Goal: Transaction & Acquisition: Purchase product/service

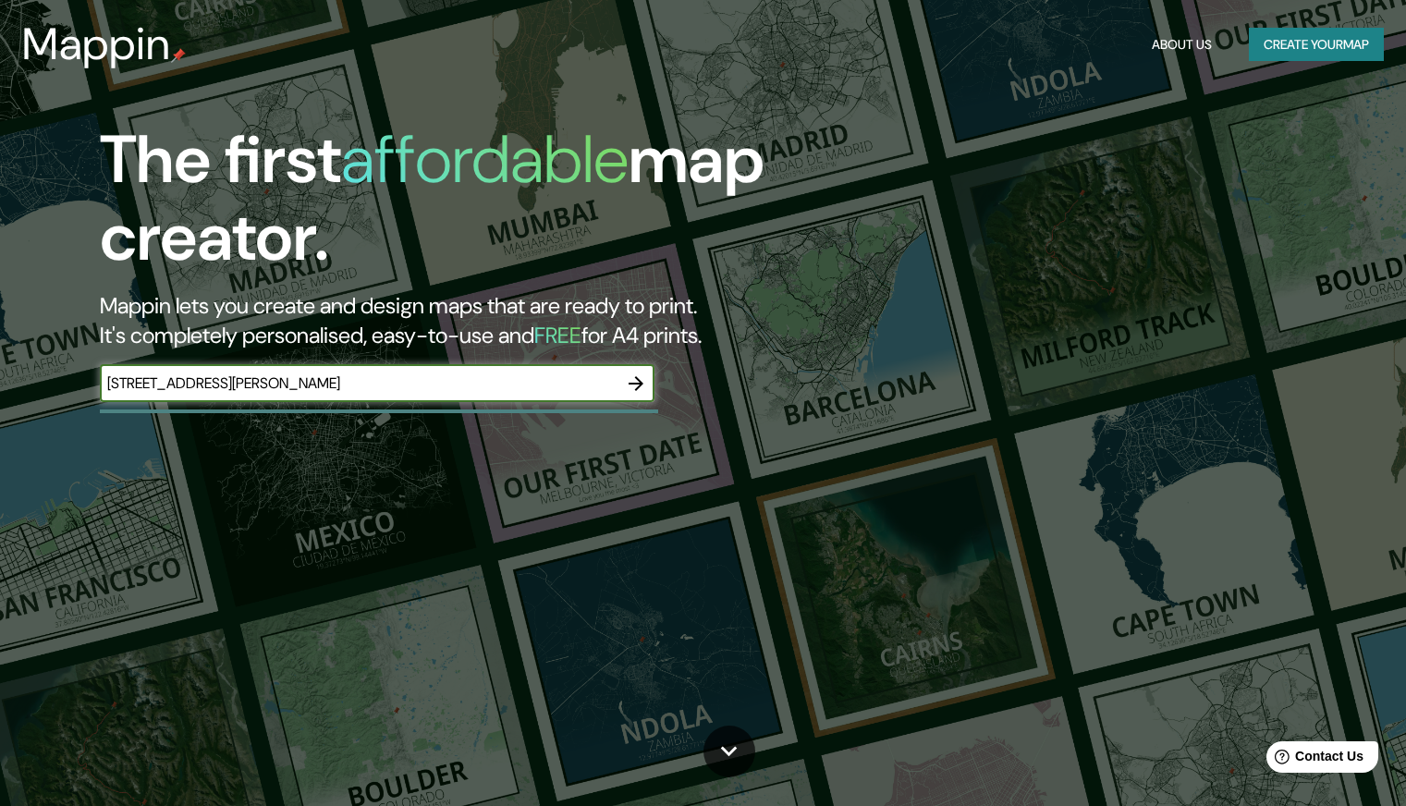
type input "[STREET_ADDRESS][PERSON_NAME]"
click at [643, 395] on button "button" at bounding box center [635, 383] width 37 height 37
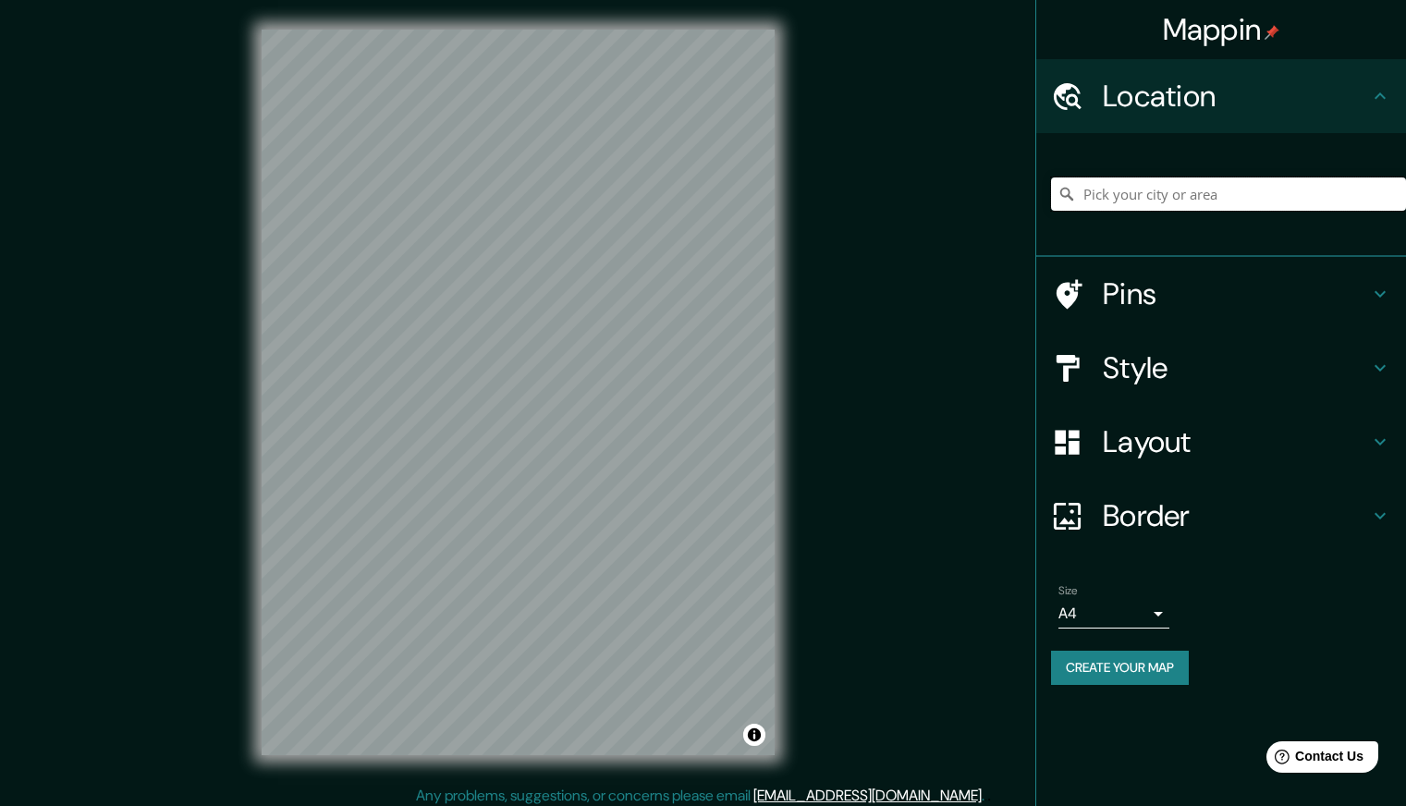
click at [1240, 202] on input "Pick your city or area" at bounding box center [1228, 193] width 355 height 33
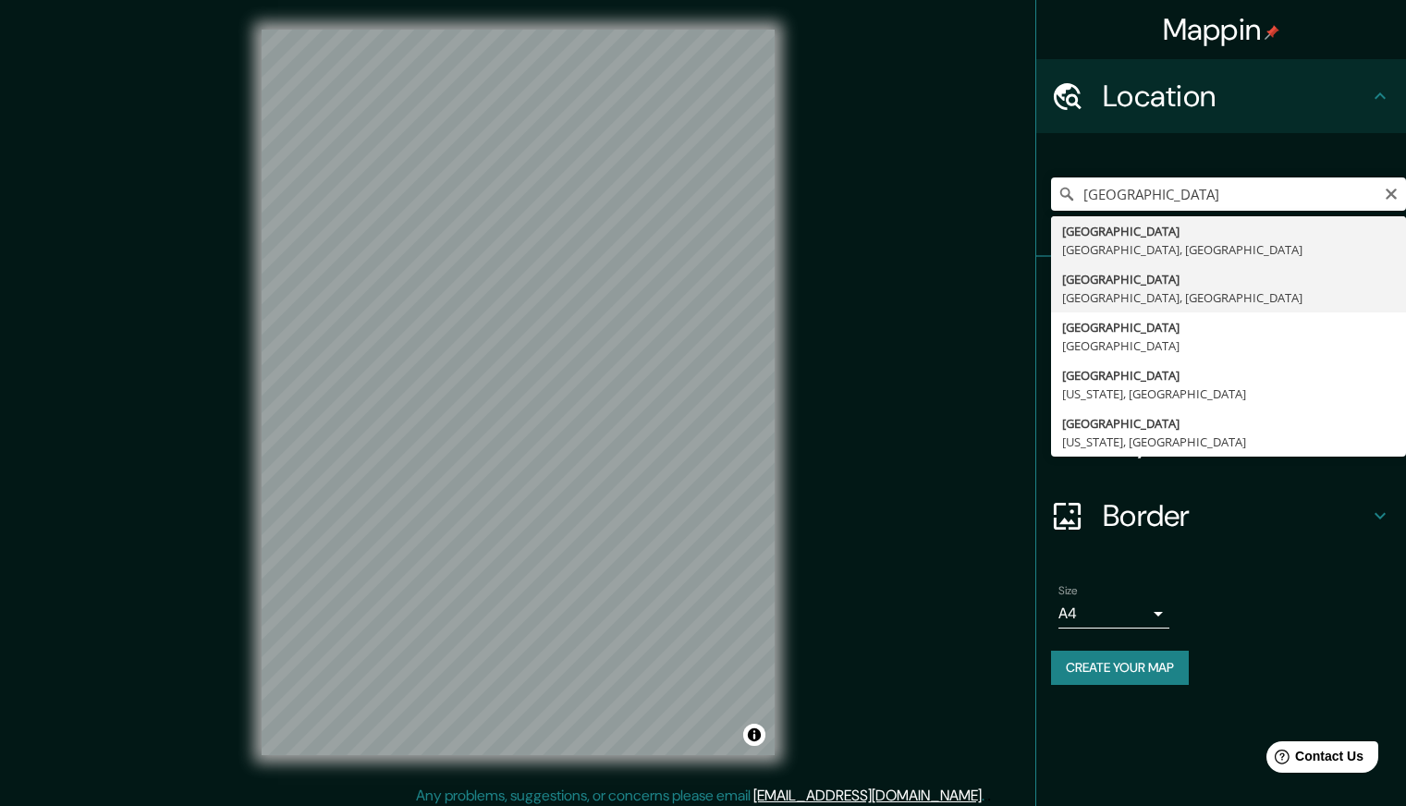
type input "[GEOGRAPHIC_DATA], [GEOGRAPHIC_DATA], [GEOGRAPHIC_DATA]"
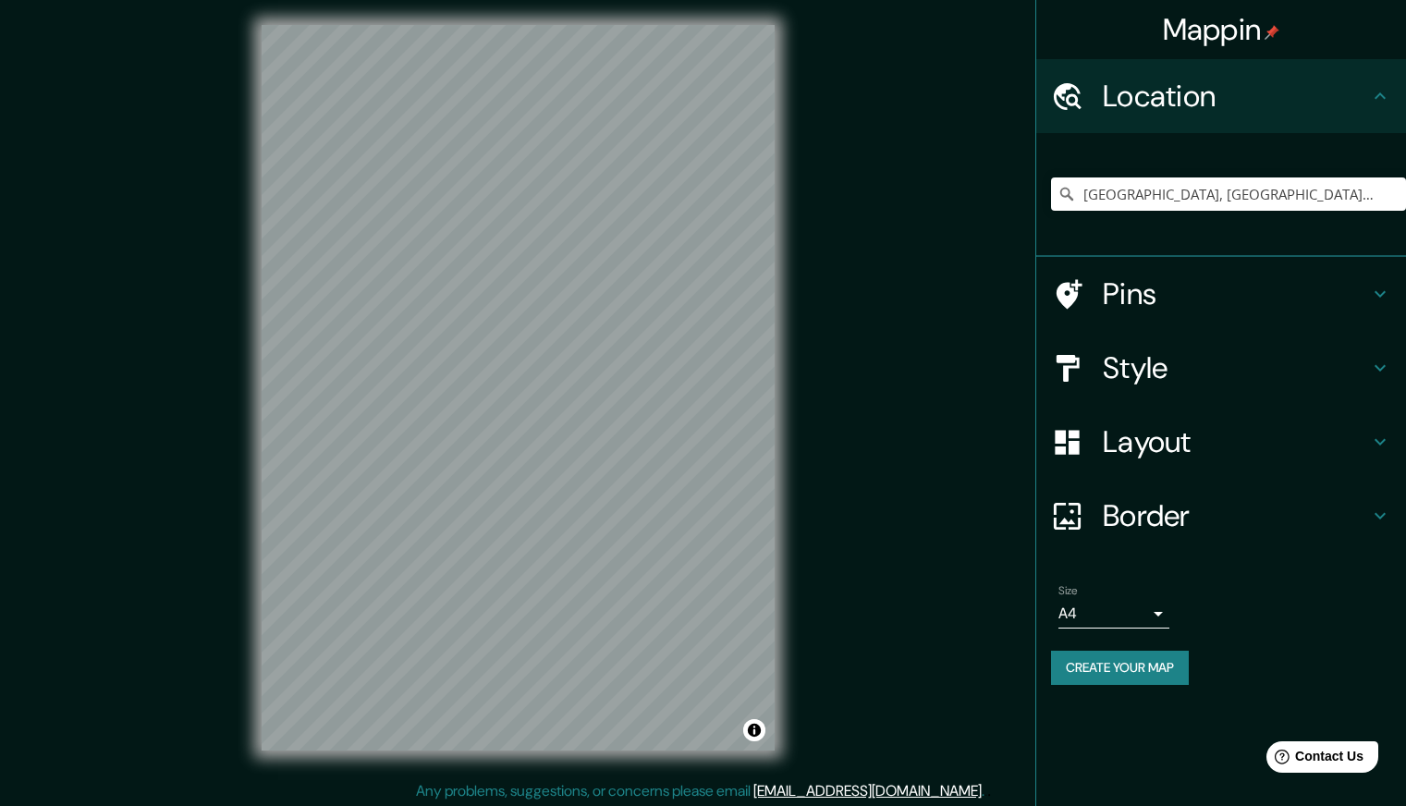
scroll to position [8, 0]
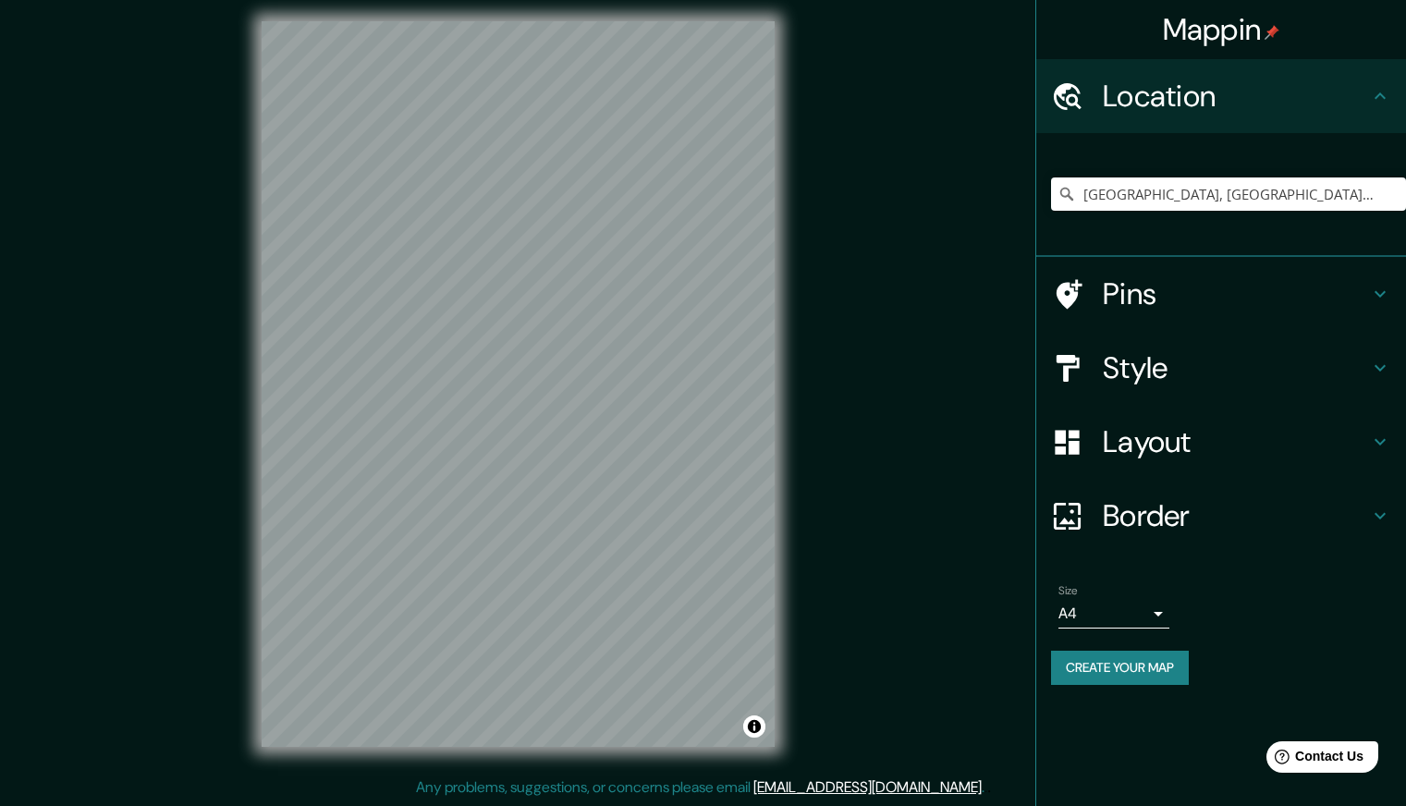
click at [1086, 613] on body "Mappin Location [GEOGRAPHIC_DATA], [GEOGRAPHIC_DATA], [GEOGRAPHIC_DATA] Pins St…" at bounding box center [703, 395] width 1406 height 806
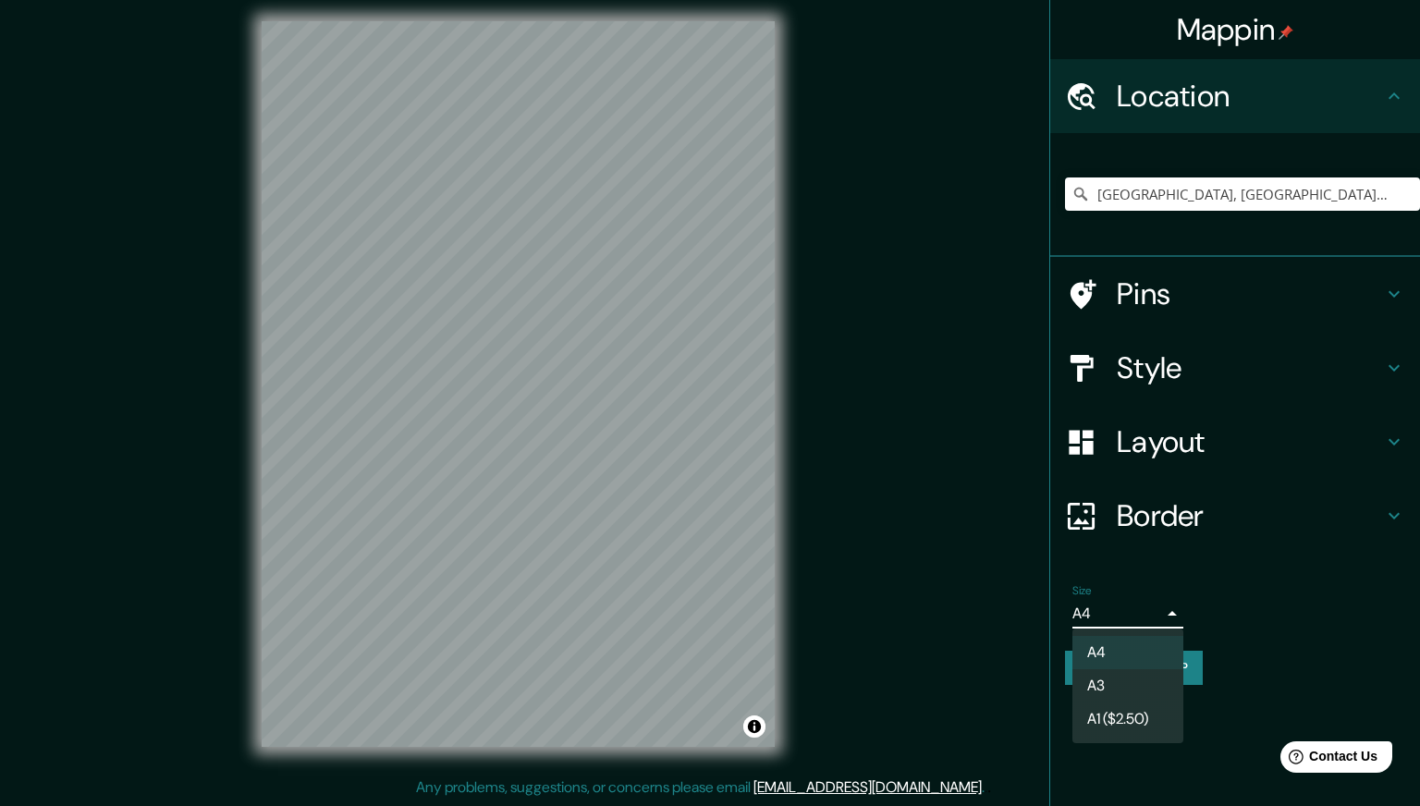
click at [1343, 560] on div at bounding box center [710, 403] width 1420 height 806
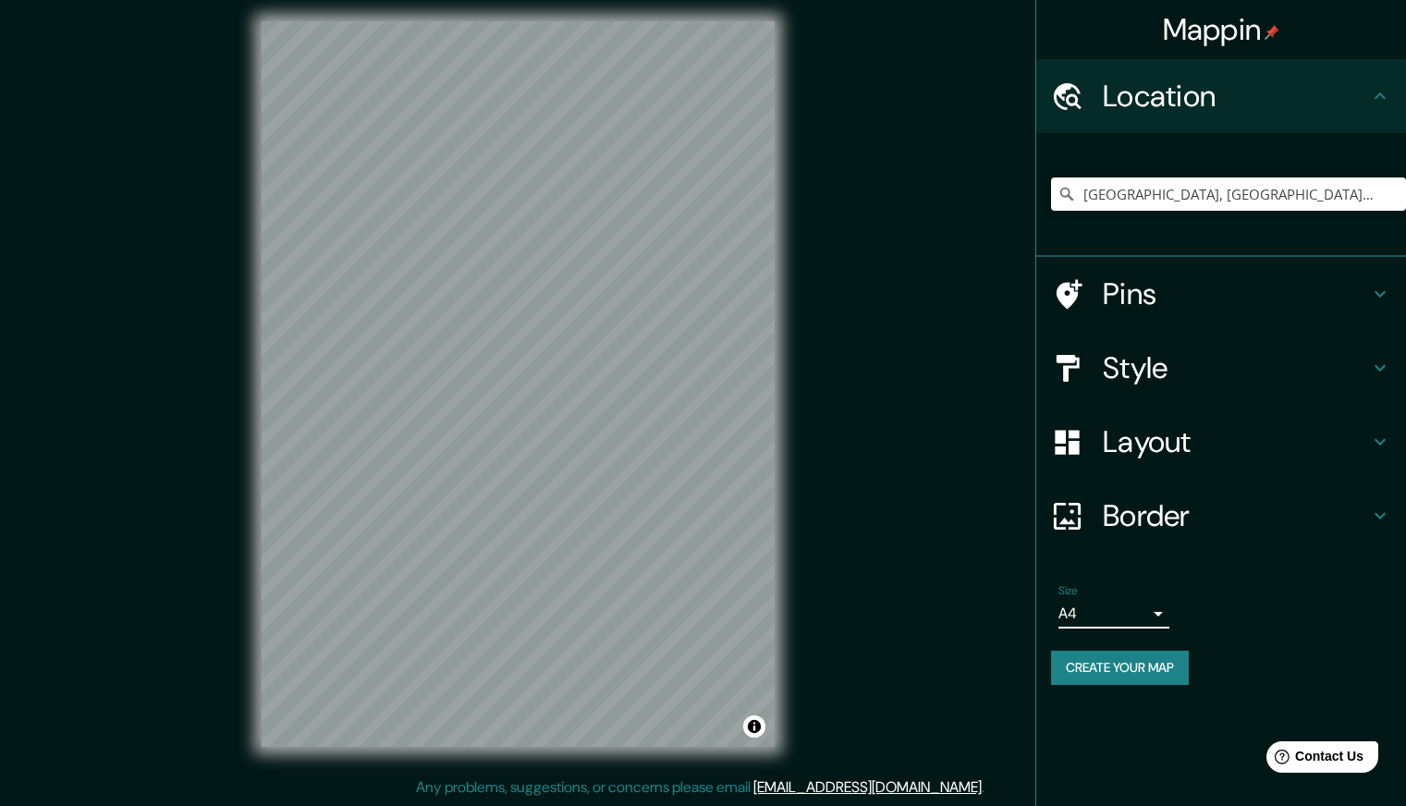
click at [1209, 280] on h4 "Pins" at bounding box center [1236, 293] width 266 height 37
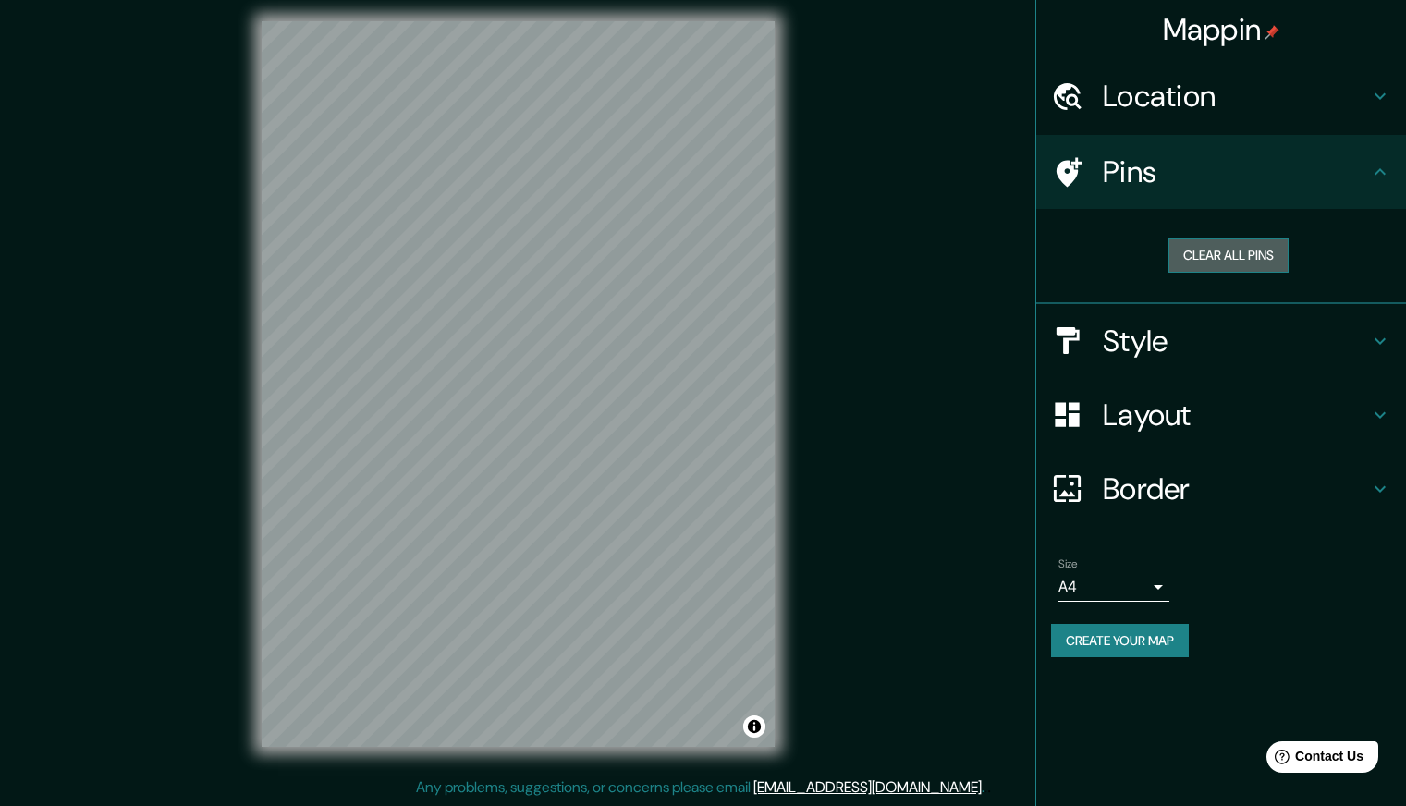
click at [1246, 255] on button "Clear all pins" at bounding box center [1228, 255] width 120 height 34
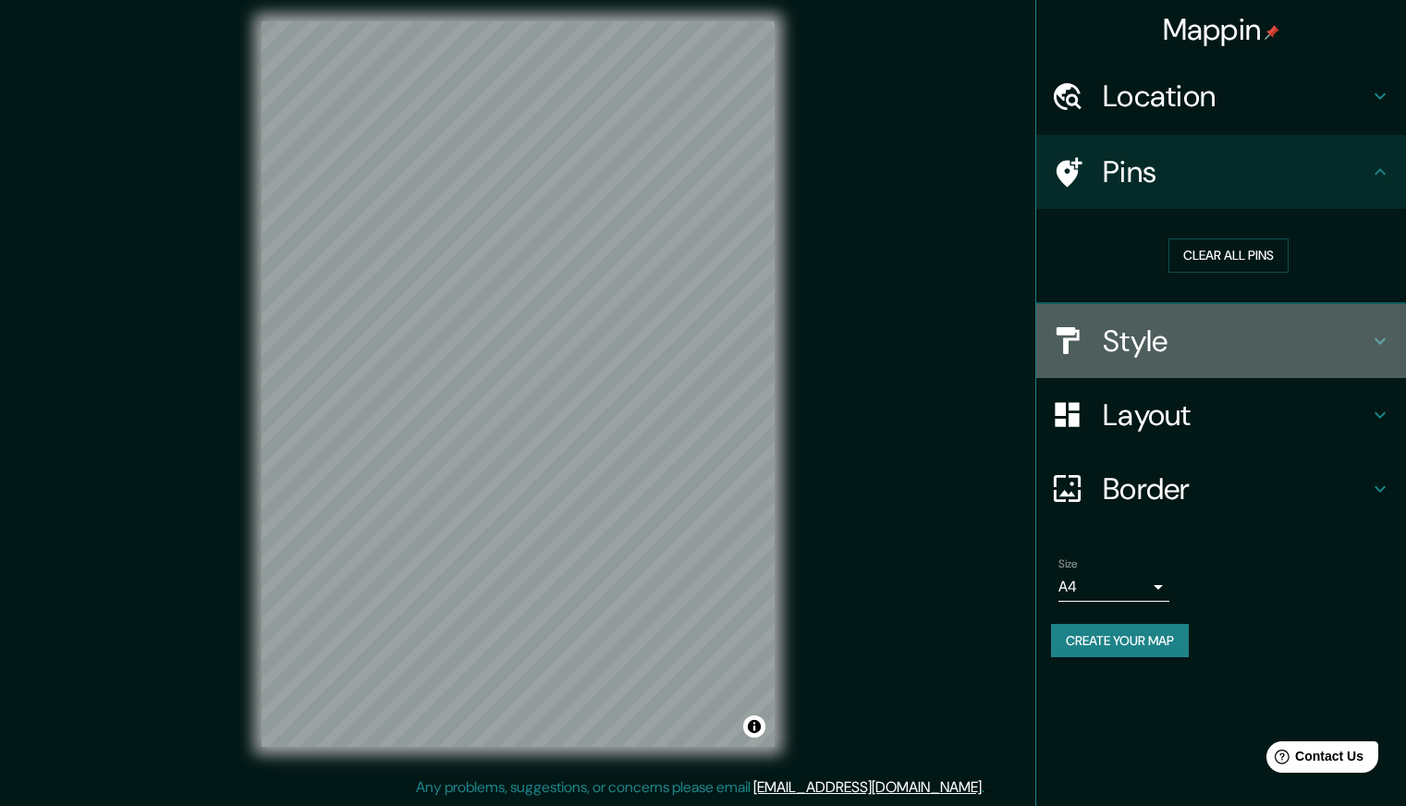
click at [1240, 325] on h4 "Style" at bounding box center [1236, 341] width 266 height 37
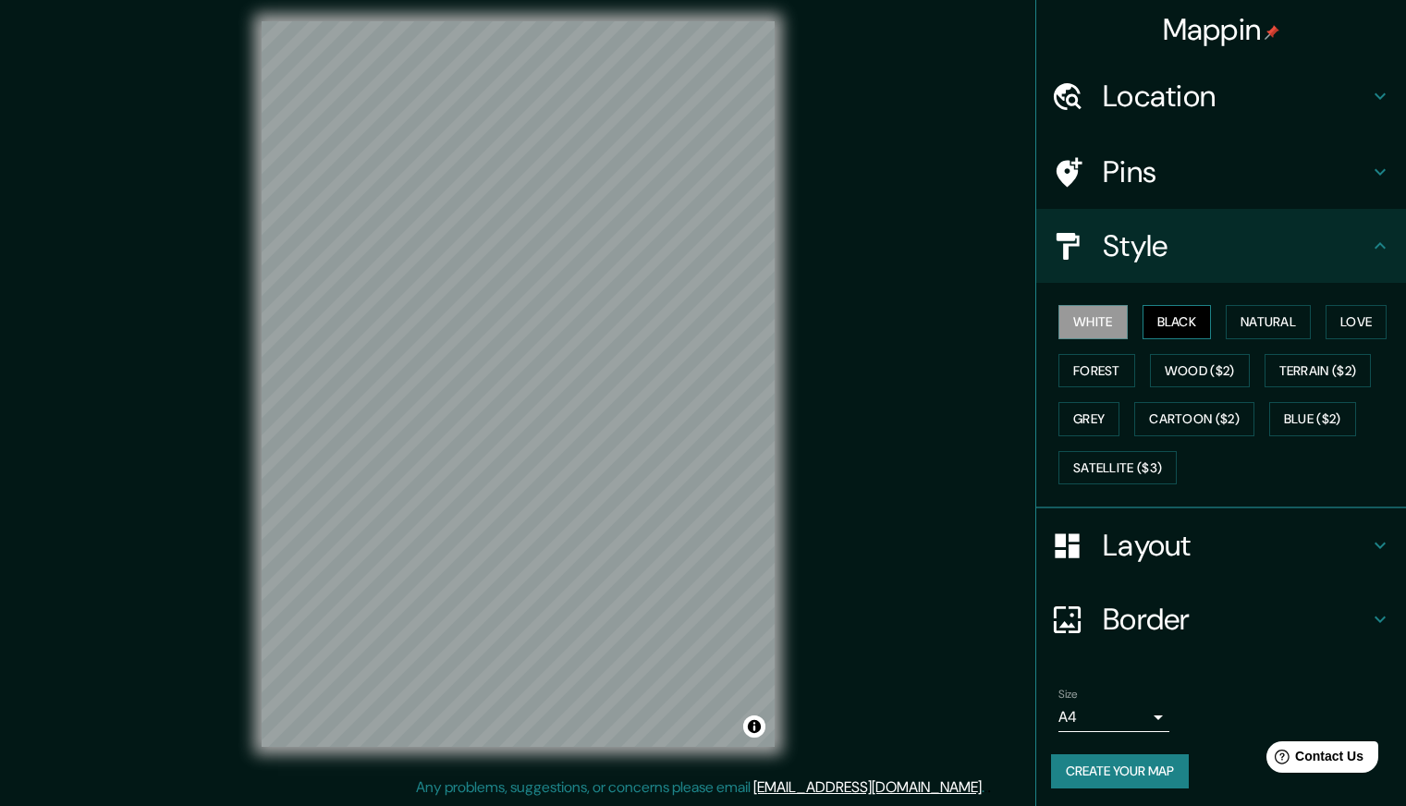
click at [1147, 311] on button "Black" at bounding box center [1177, 322] width 69 height 34
click at [1077, 326] on button "White" at bounding box center [1092, 322] width 69 height 34
click at [1254, 311] on button "Natural" at bounding box center [1268, 322] width 85 height 34
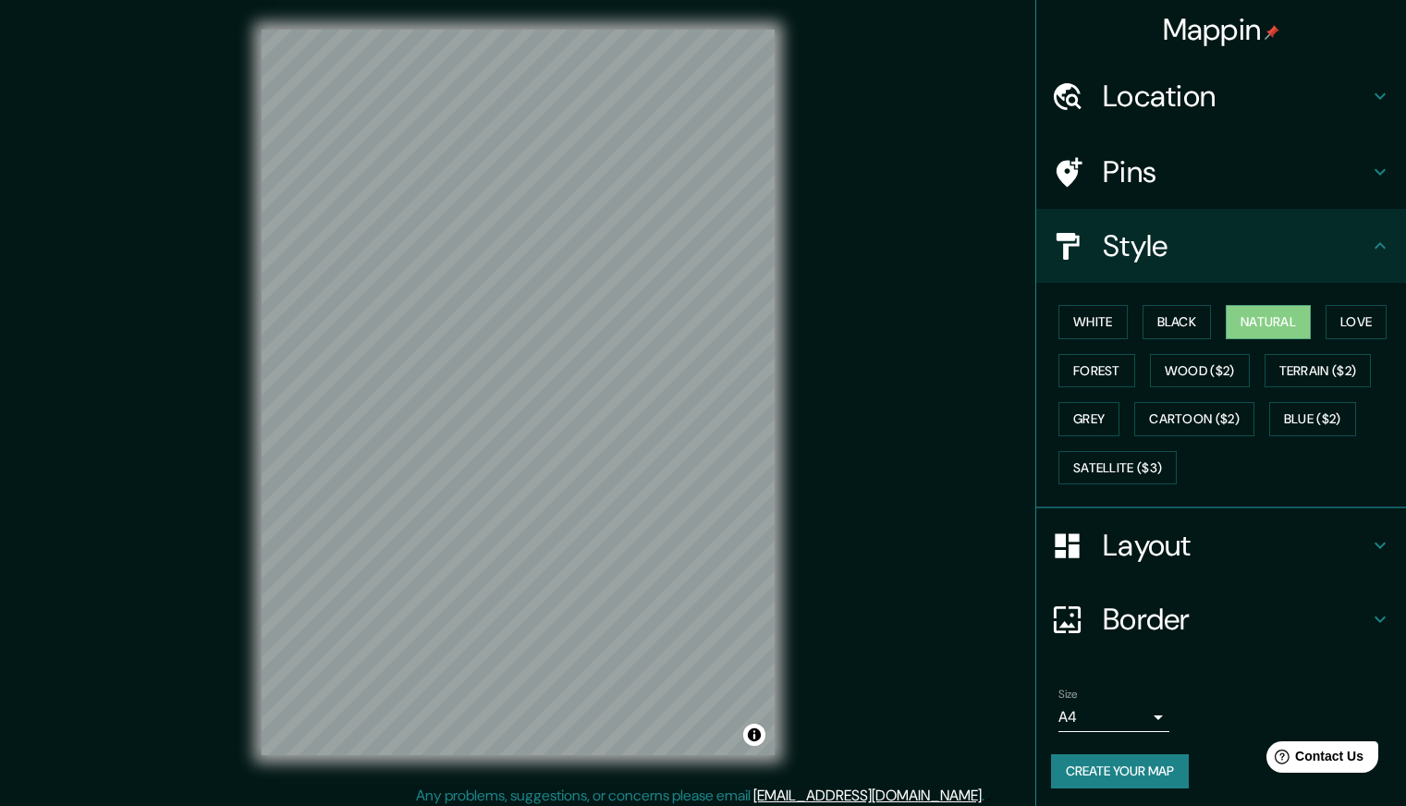
scroll to position [2, 0]
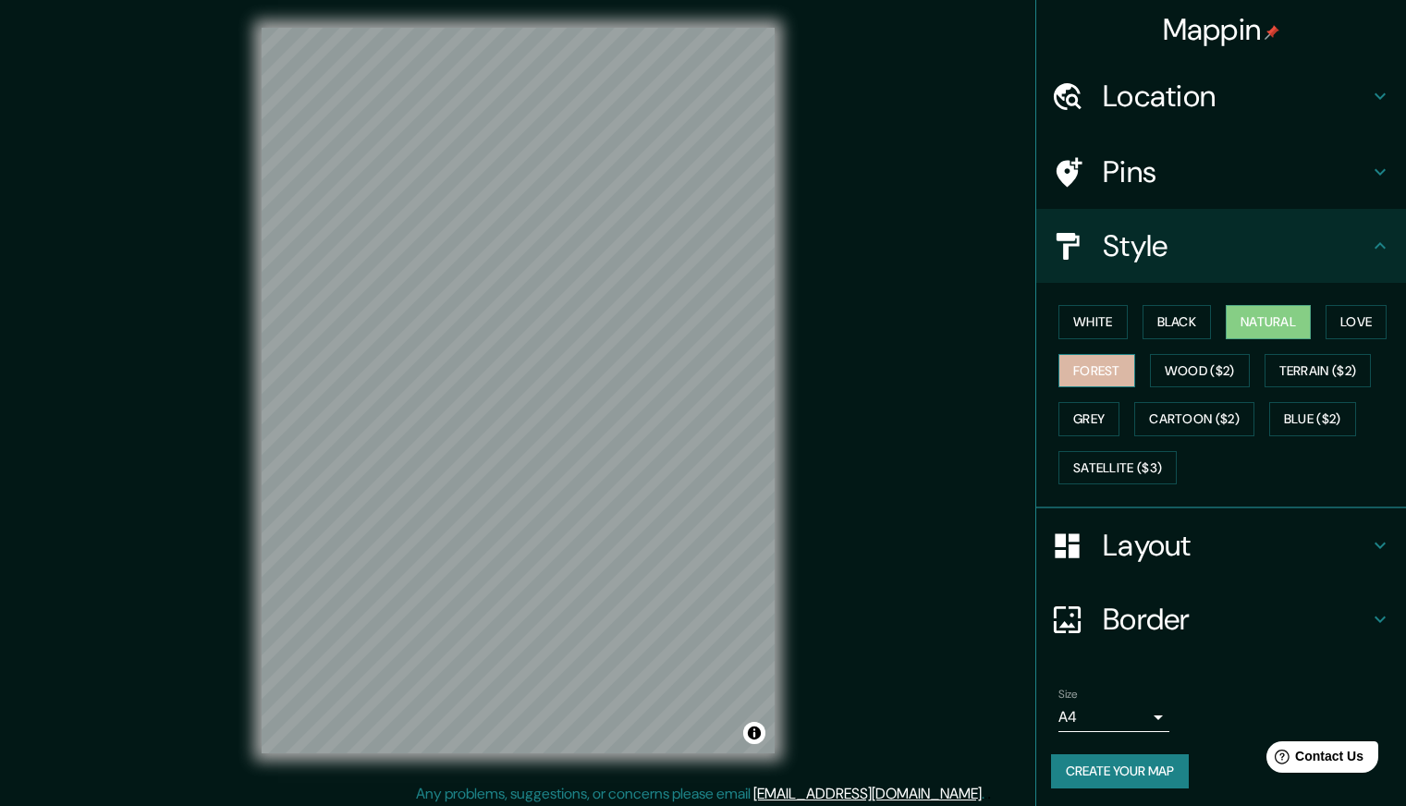
click at [1077, 373] on button "Forest" at bounding box center [1096, 371] width 77 height 34
click at [1177, 361] on button "Wood ($2)" at bounding box center [1200, 371] width 100 height 34
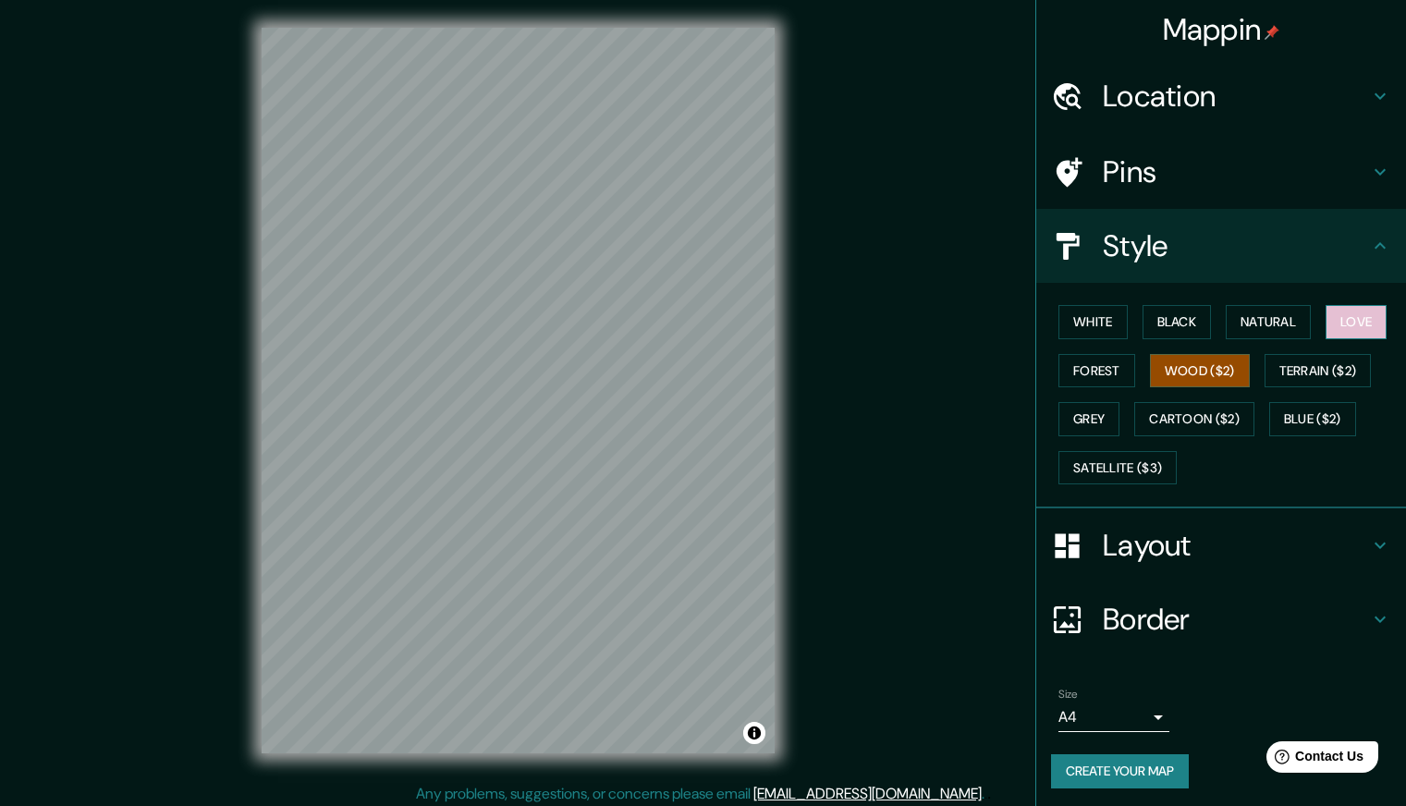
click at [1338, 320] on button "Love" at bounding box center [1356, 322] width 61 height 34
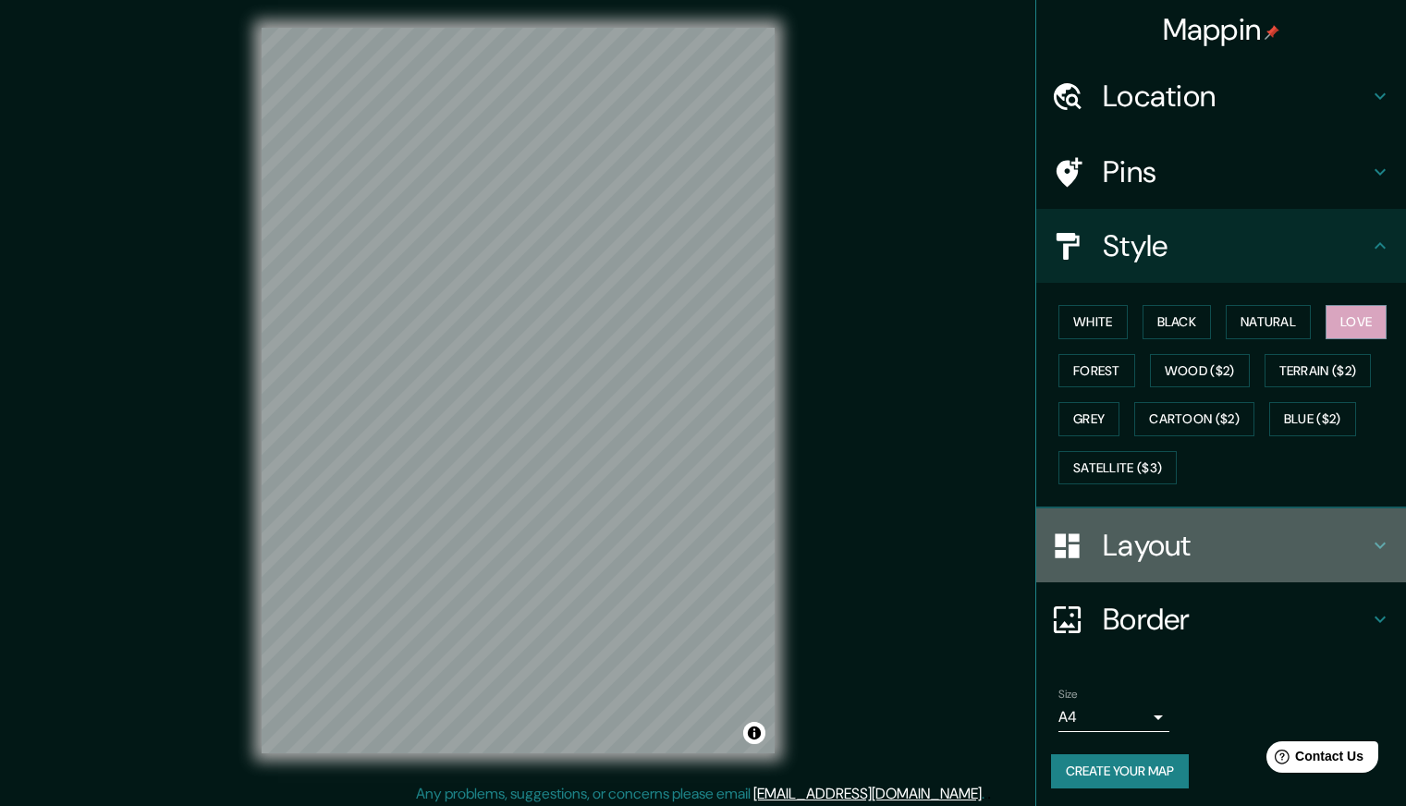
click at [1085, 547] on div at bounding box center [1077, 546] width 52 height 32
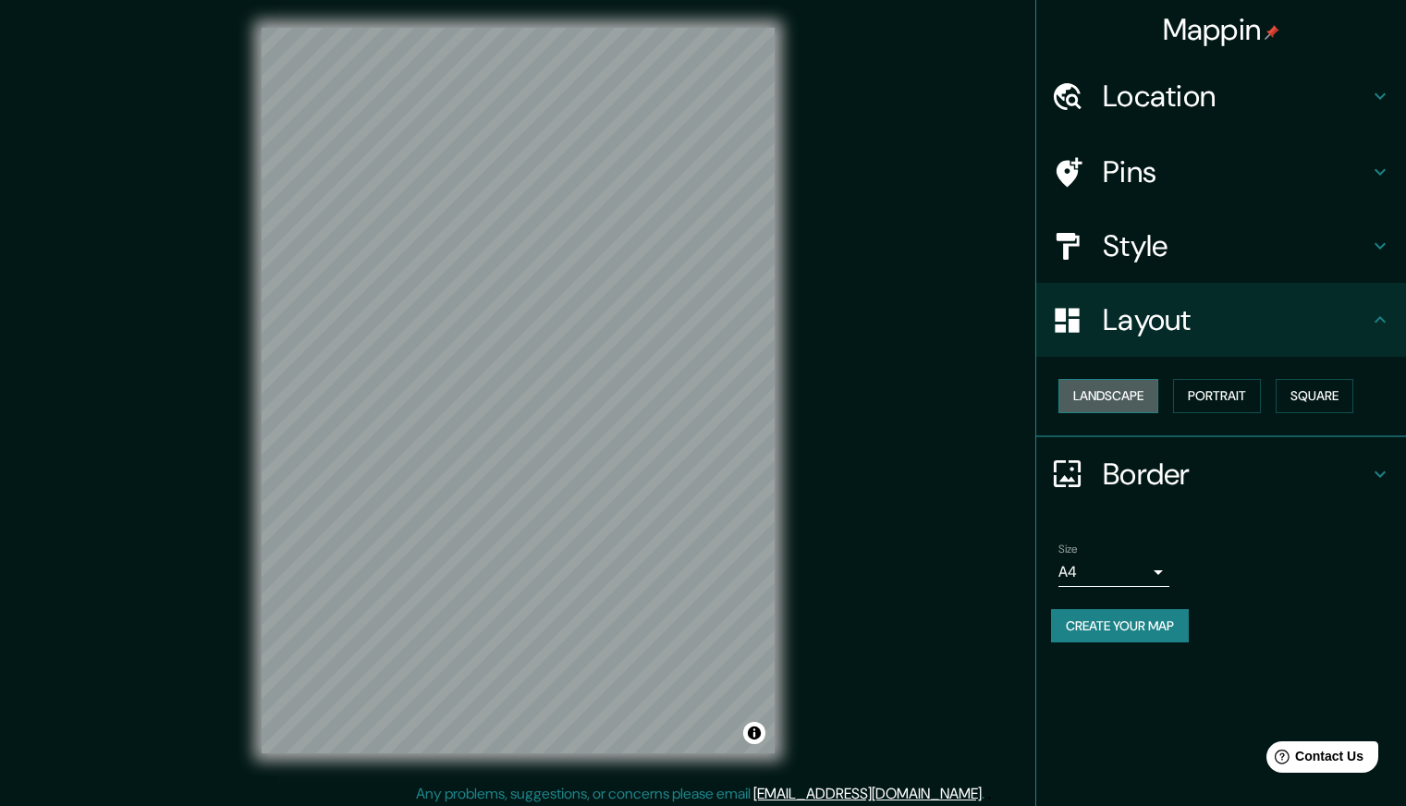
click at [1118, 395] on button "Landscape" at bounding box center [1108, 396] width 100 height 34
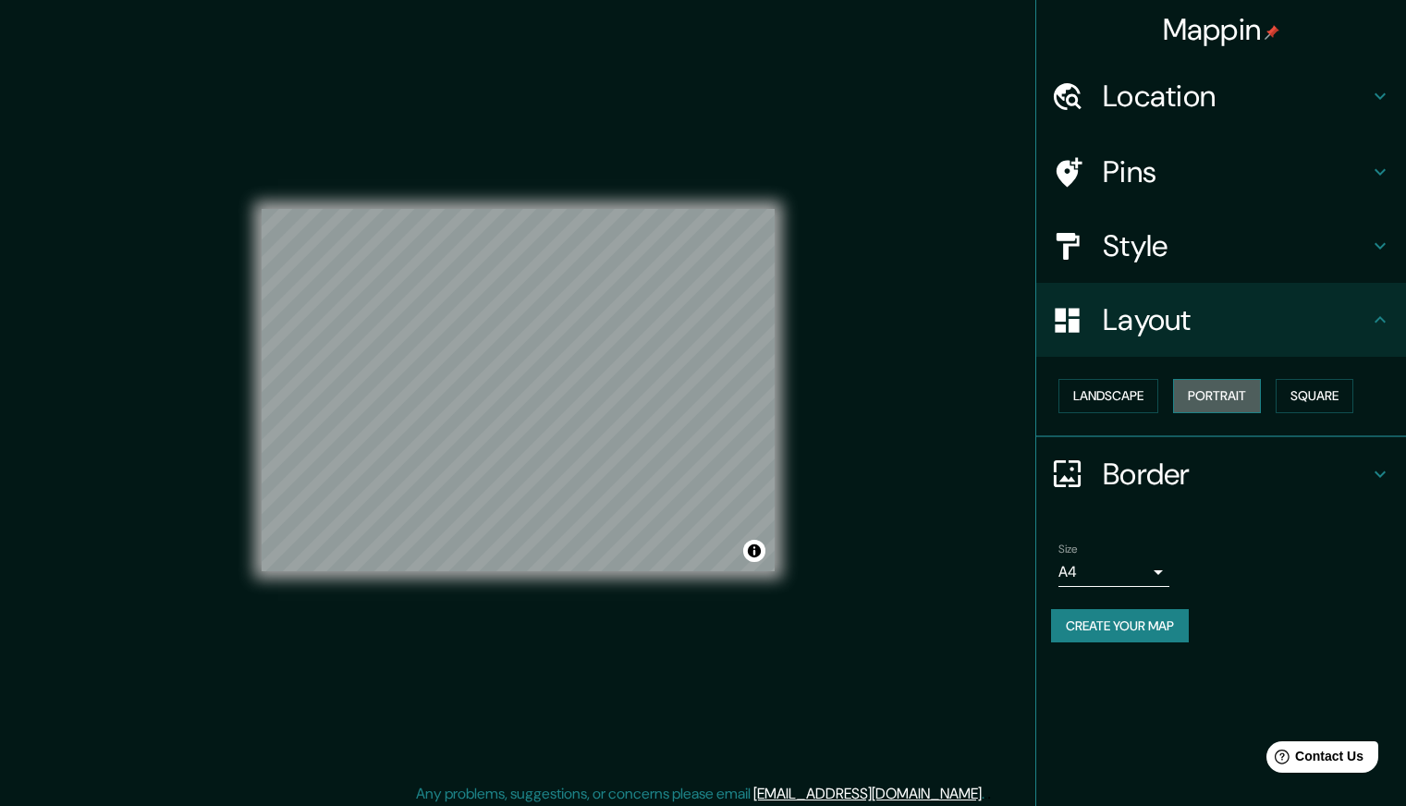
click at [1204, 385] on button "Portrait" at bounding box center [1217, 396] width 88 height 34
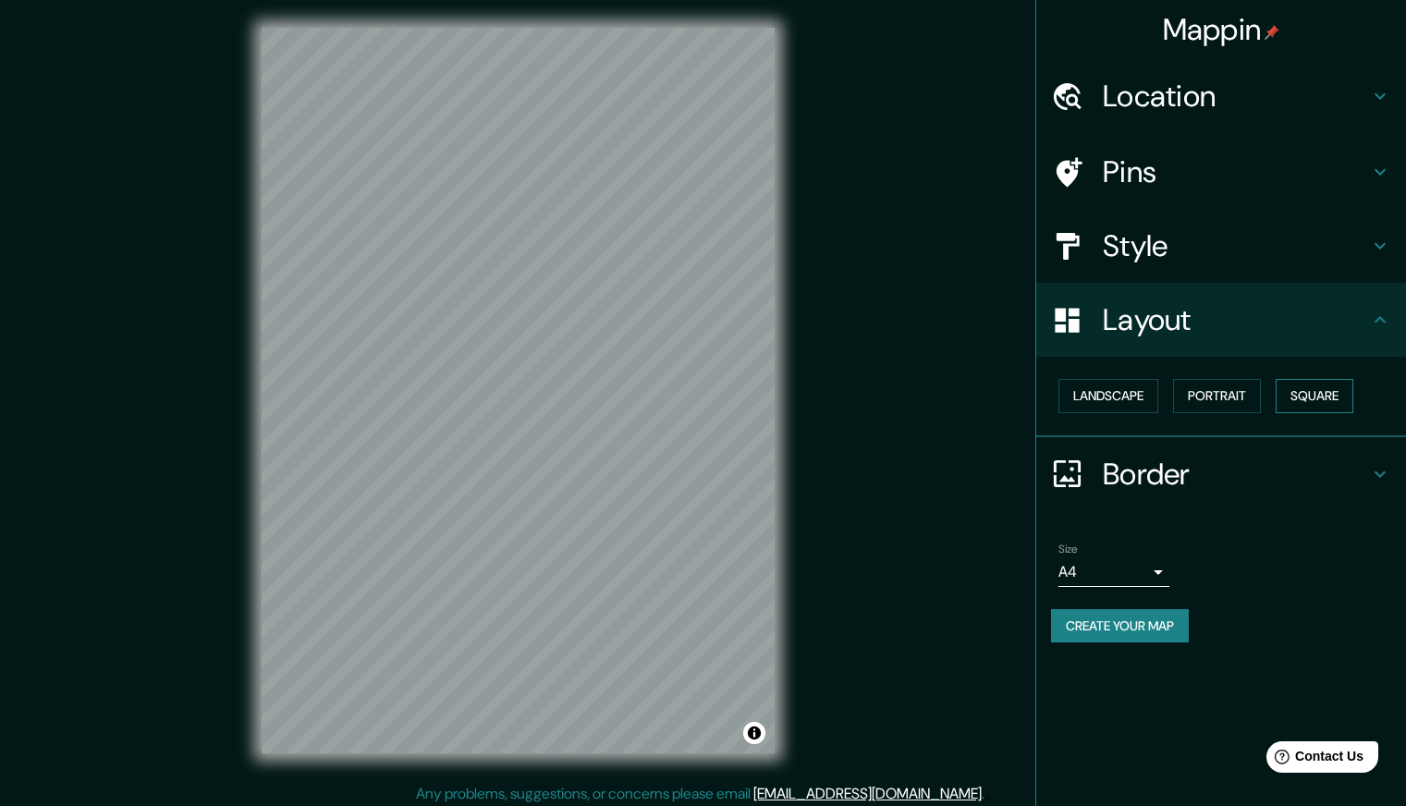
click at [1289, 392] on button "Square" at bounding box center [1315, 396] width 78 height 34
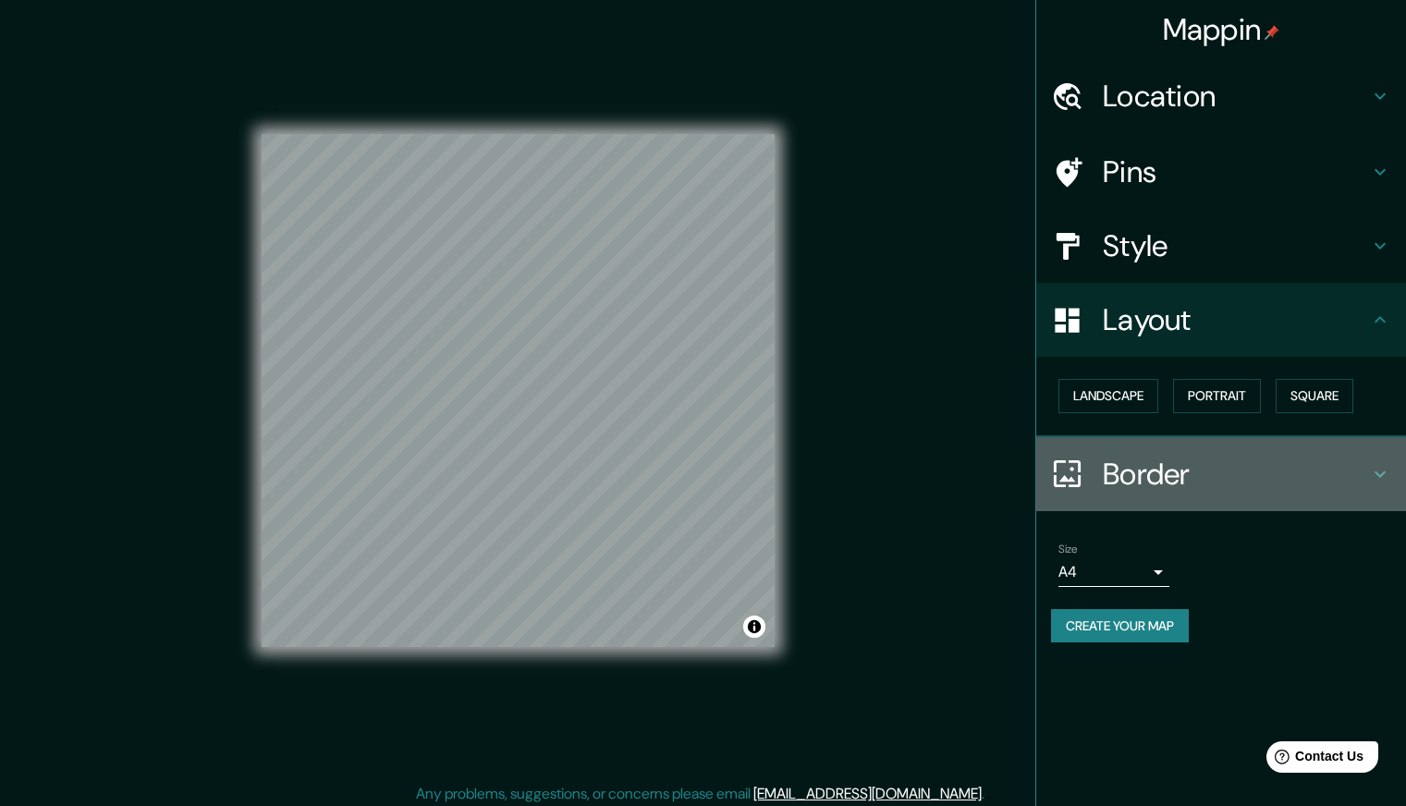
click at [1097, 474] on div at bounding box center [1077, 474] width 52 height 32
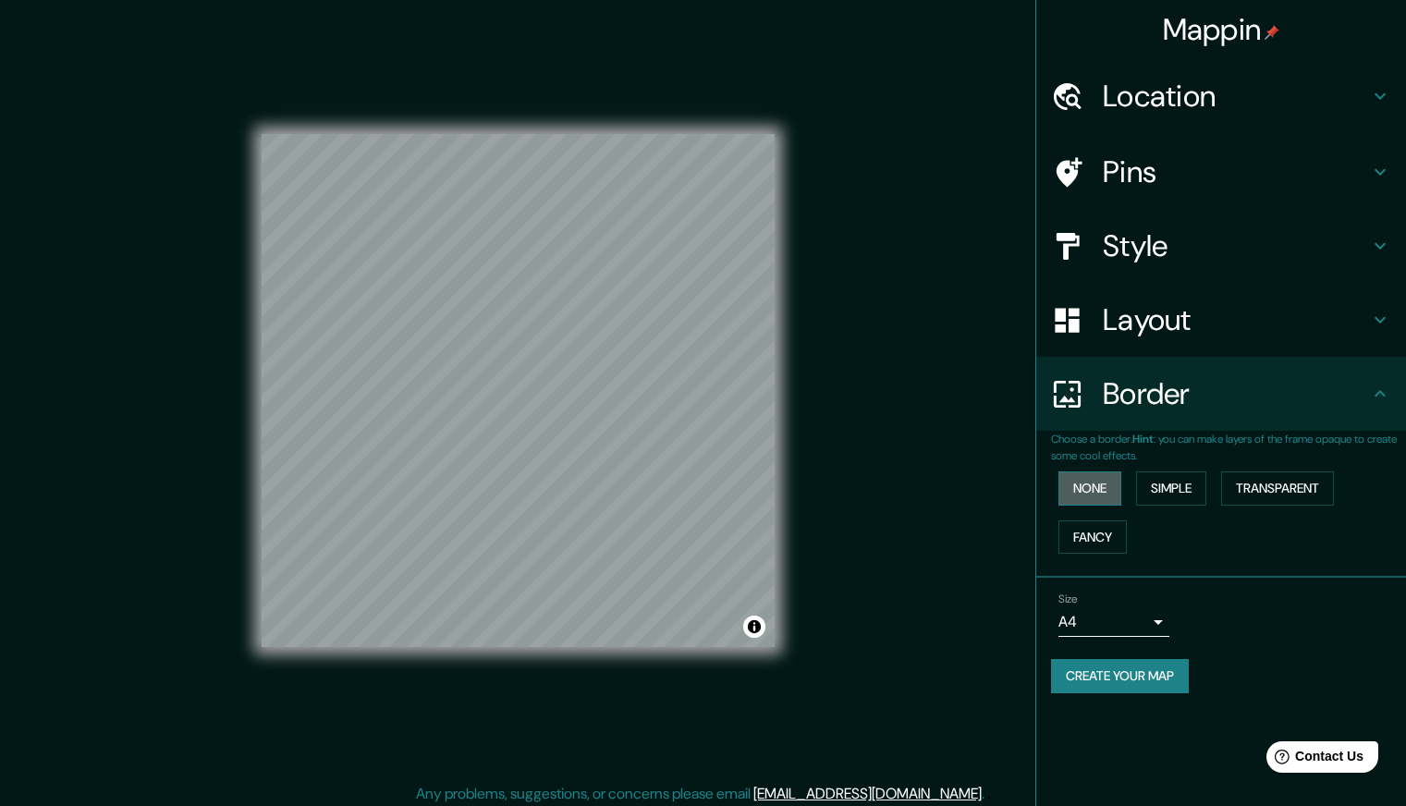
click at [1100, 485] on button "None" at bounding box center [1089, 488] width 63 height 34
click at [1188, 484] on button "Simple" at bounding box center [1171, 488] width 70 height 34
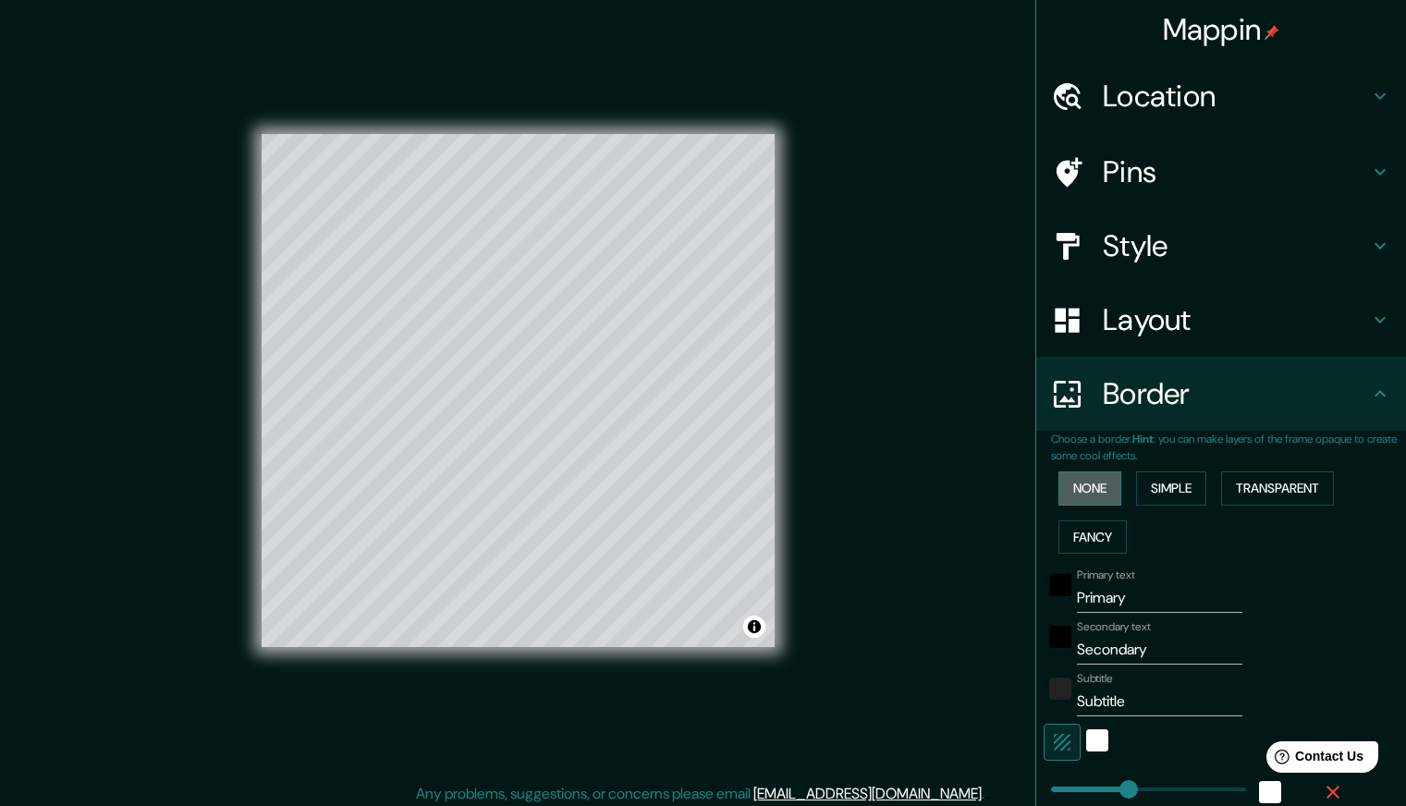
click at [1061, 477] on button "None" at bounding box center [1089, 488] width 63 height 34
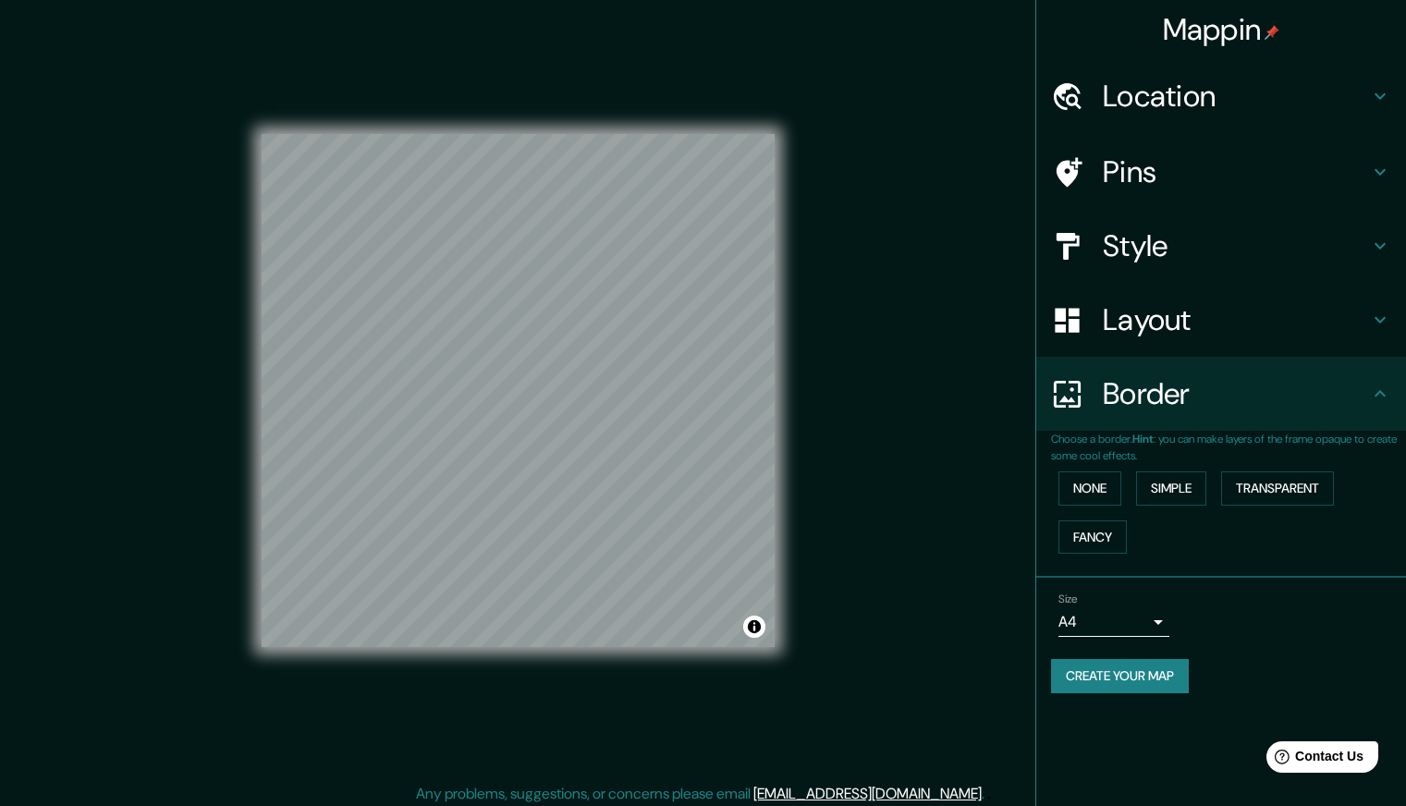
click at [1134, 93] on h4 "Location" at bounding box center [1236, 96] width 266 height 37
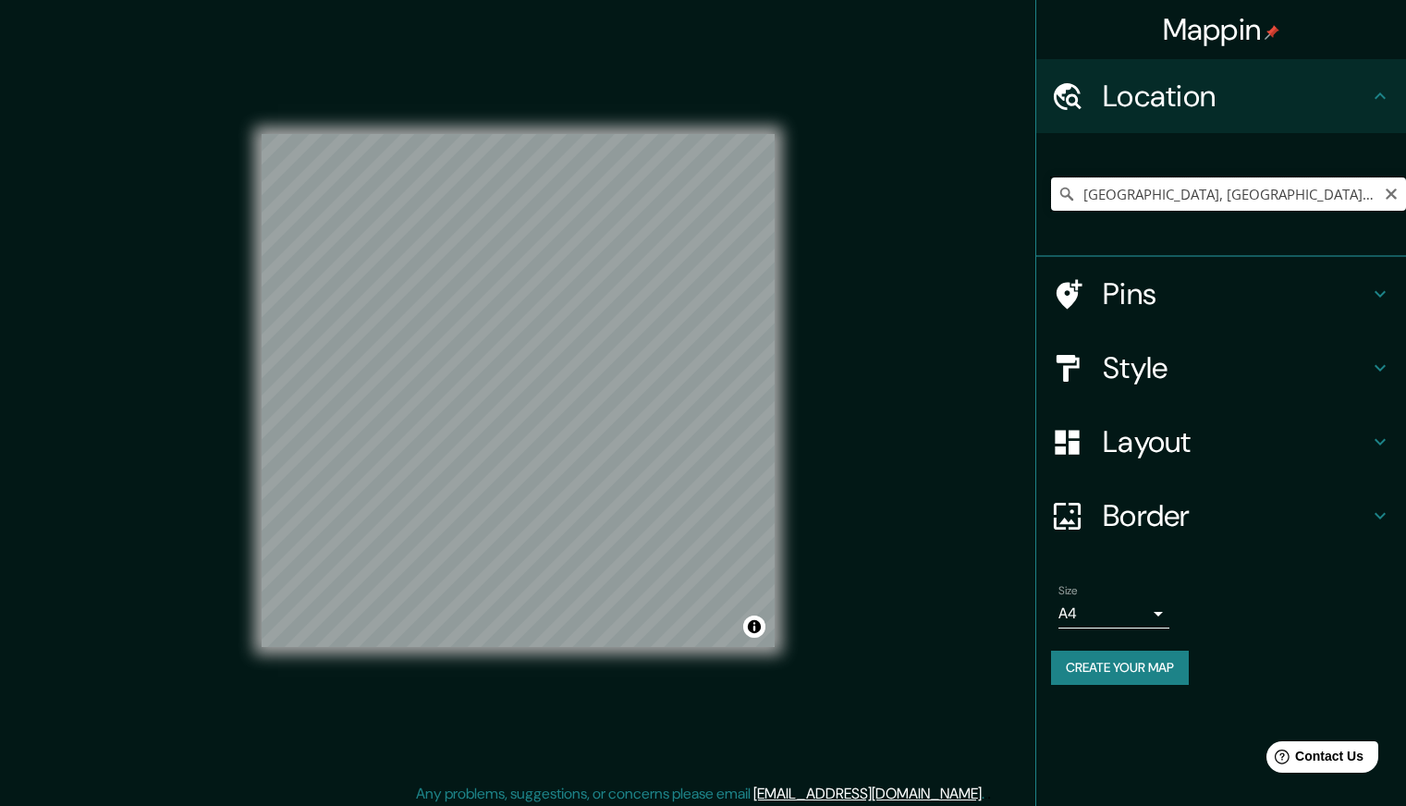
click at [1297, 188] on input "[GEOGRAPHIC_DATA], [GEOGRAPHIC_DATA], [GEOGRAPHIC_DATA]" at bounding box center [1228, 193] width 355 height 33
click at [1390, 194] on icon "Clear" at bounding box center [1391, 194] width 11 height 11
type input "1"
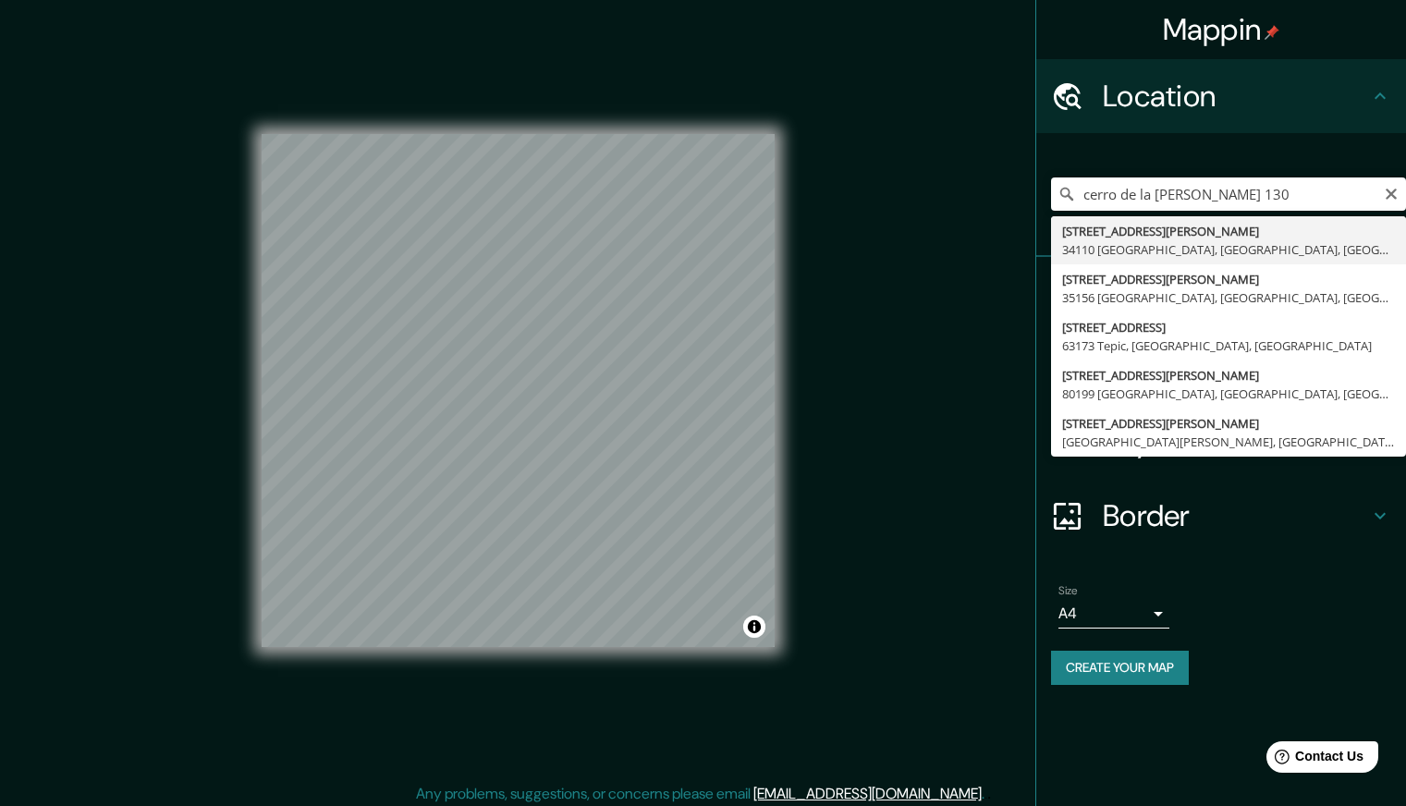
type input "[STREET_ADDRESS][PERSON_NAME]"
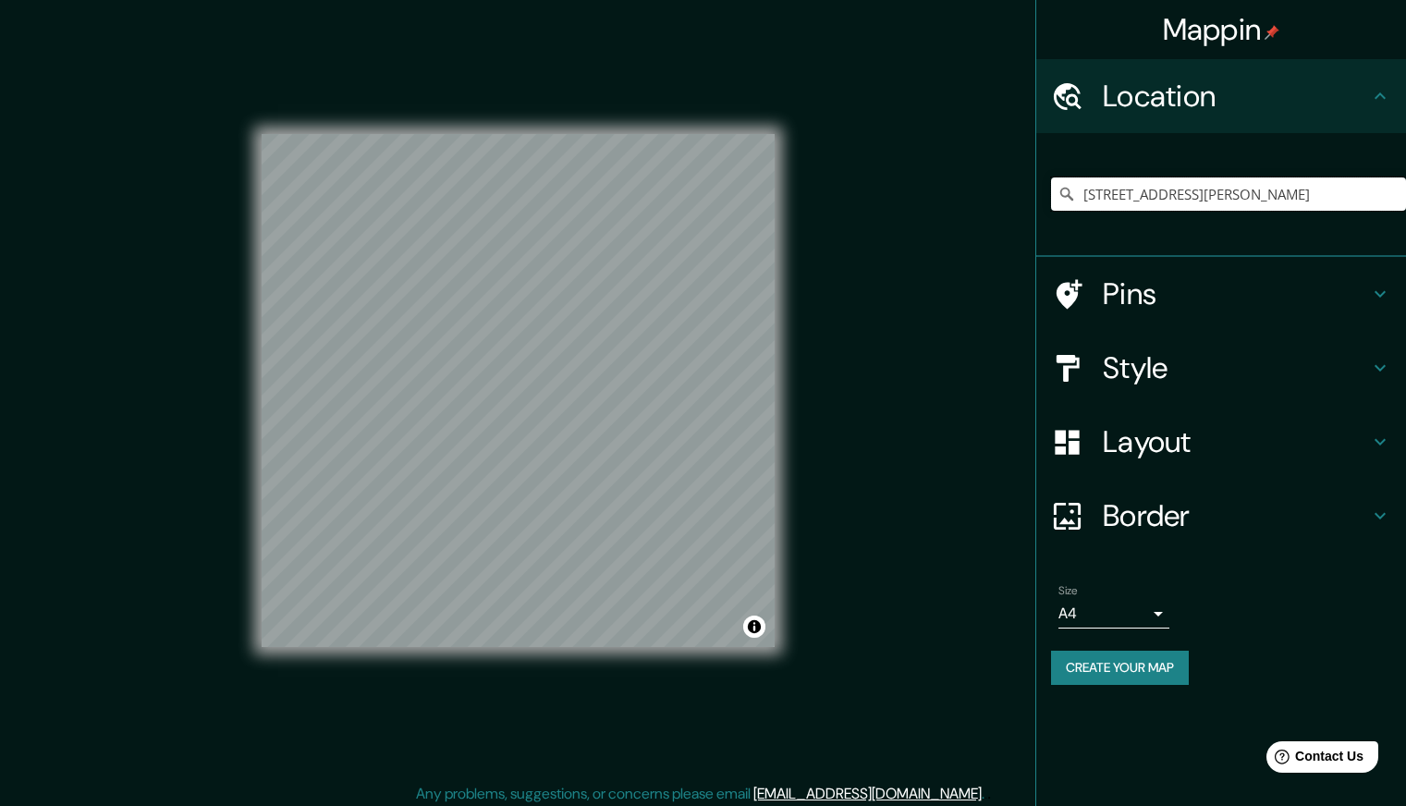
scroll to position [0, 0]
click at [1168, 445] on h4 "Layout" at bounding box center [1236, 441] width 266 height 37
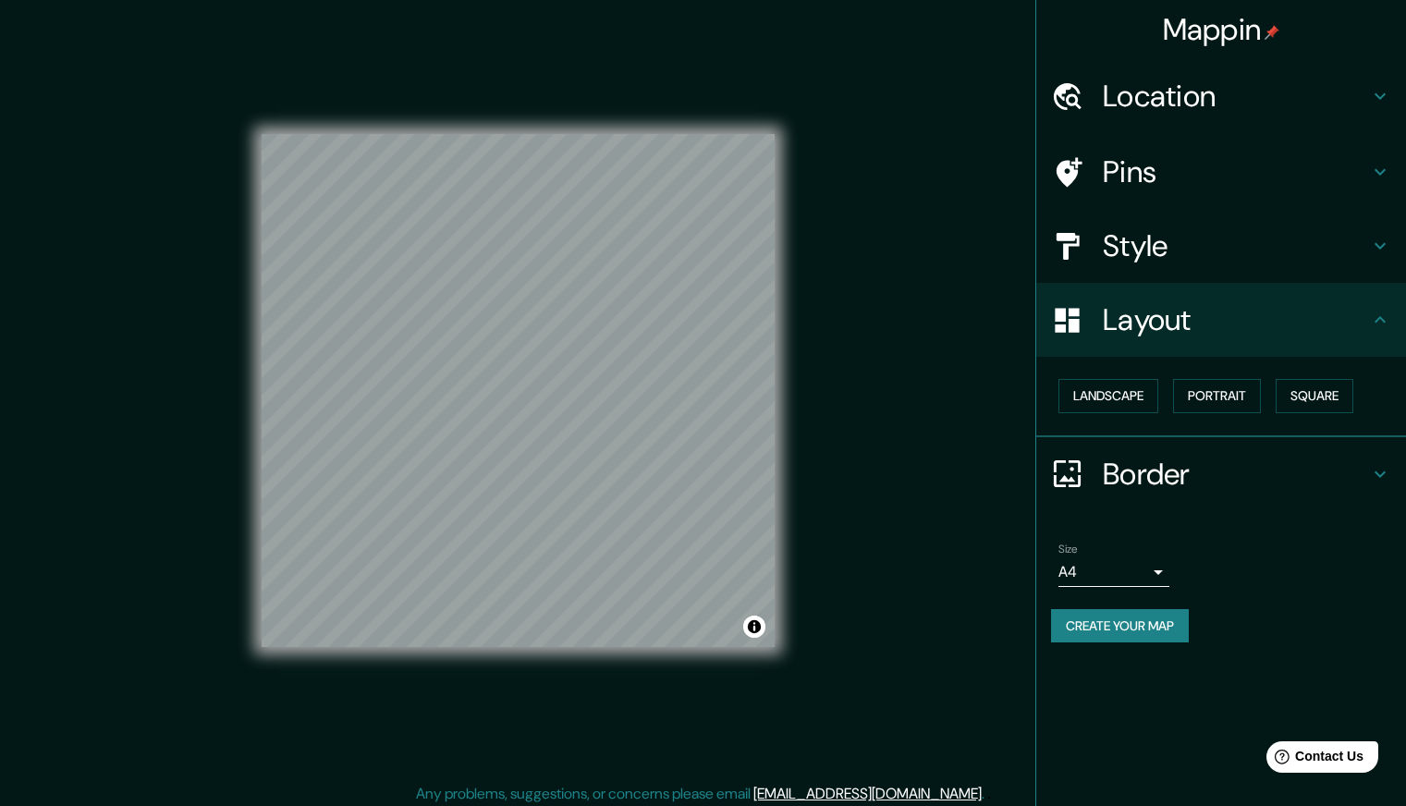
click at [1162, 296] on div "Layout" at bounding box center [1221, 320] width 370 height 74
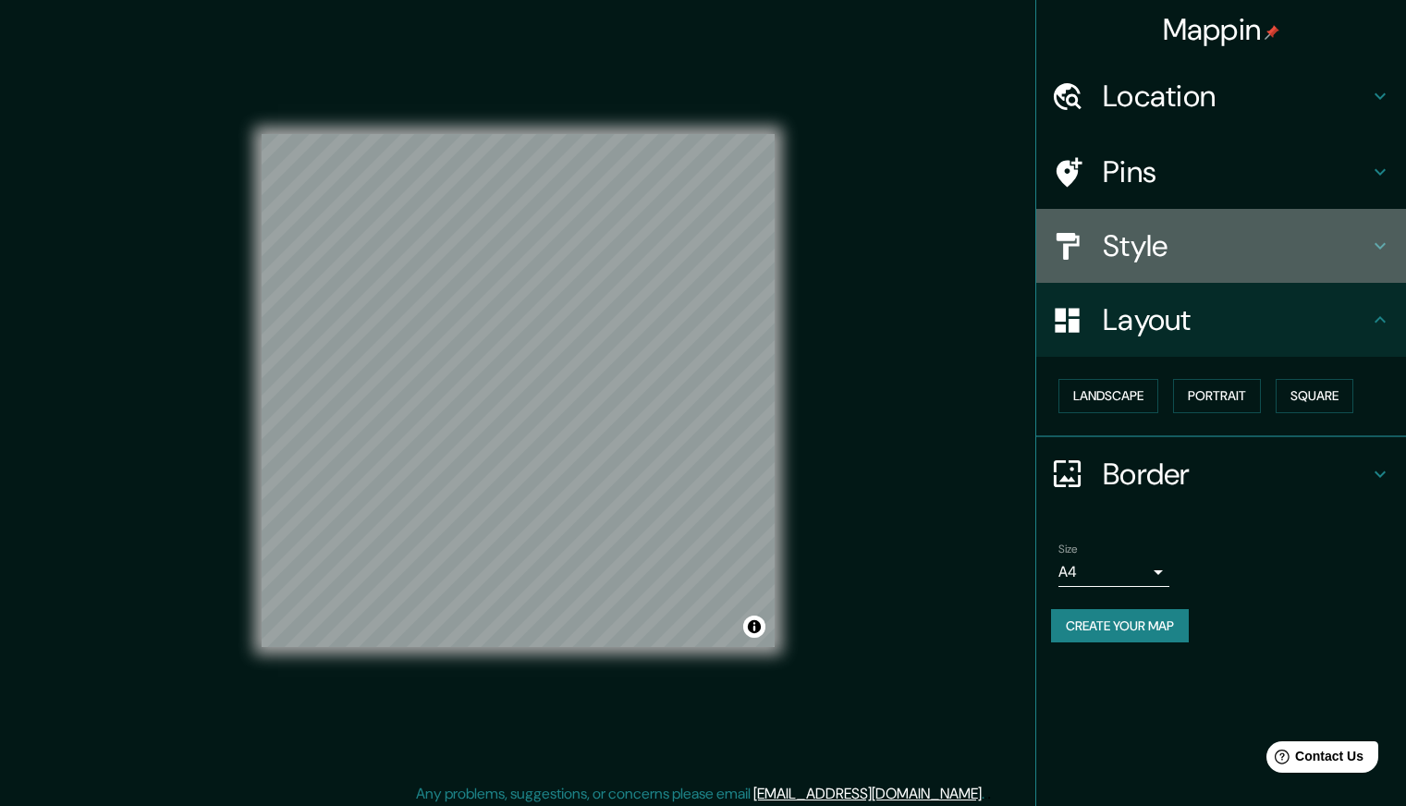
click at [1160, 255] on h4 "Style" at bounding box center [1236, 245] width 266 height 37
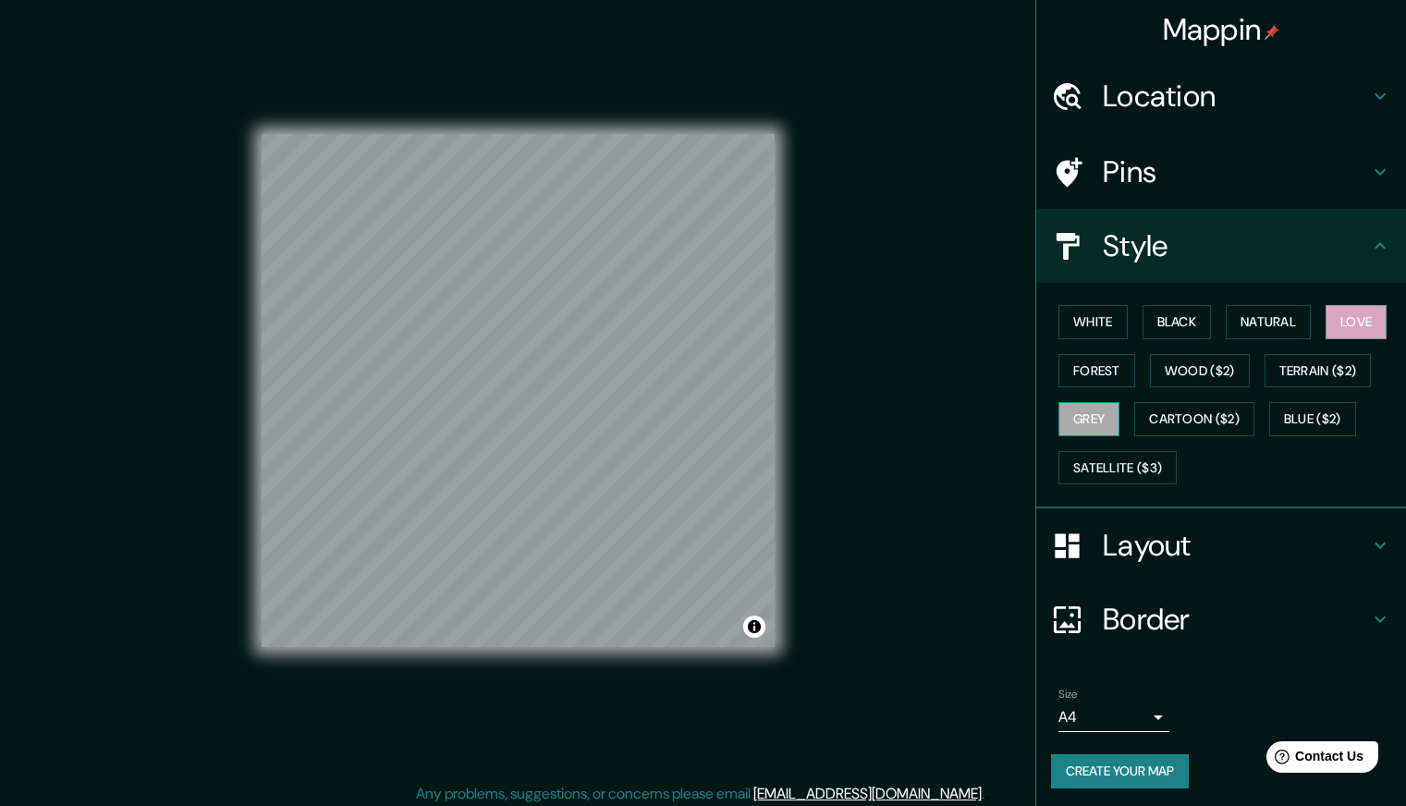
click at [1075, 406] on button "Grey" at bounding box center [1088, 419] width 61 height 34
click at [1108, 470] on button "Satellite ($3)" at bounding box center [1117, 468] width 118 height 34
click at [1204, 401] on div "White Black Natural Love Forest Wood ($2) Terrain ($2) Grey Cartoon ($2) Blue (…" at bounding box center [1228, 395] width 355 height 194
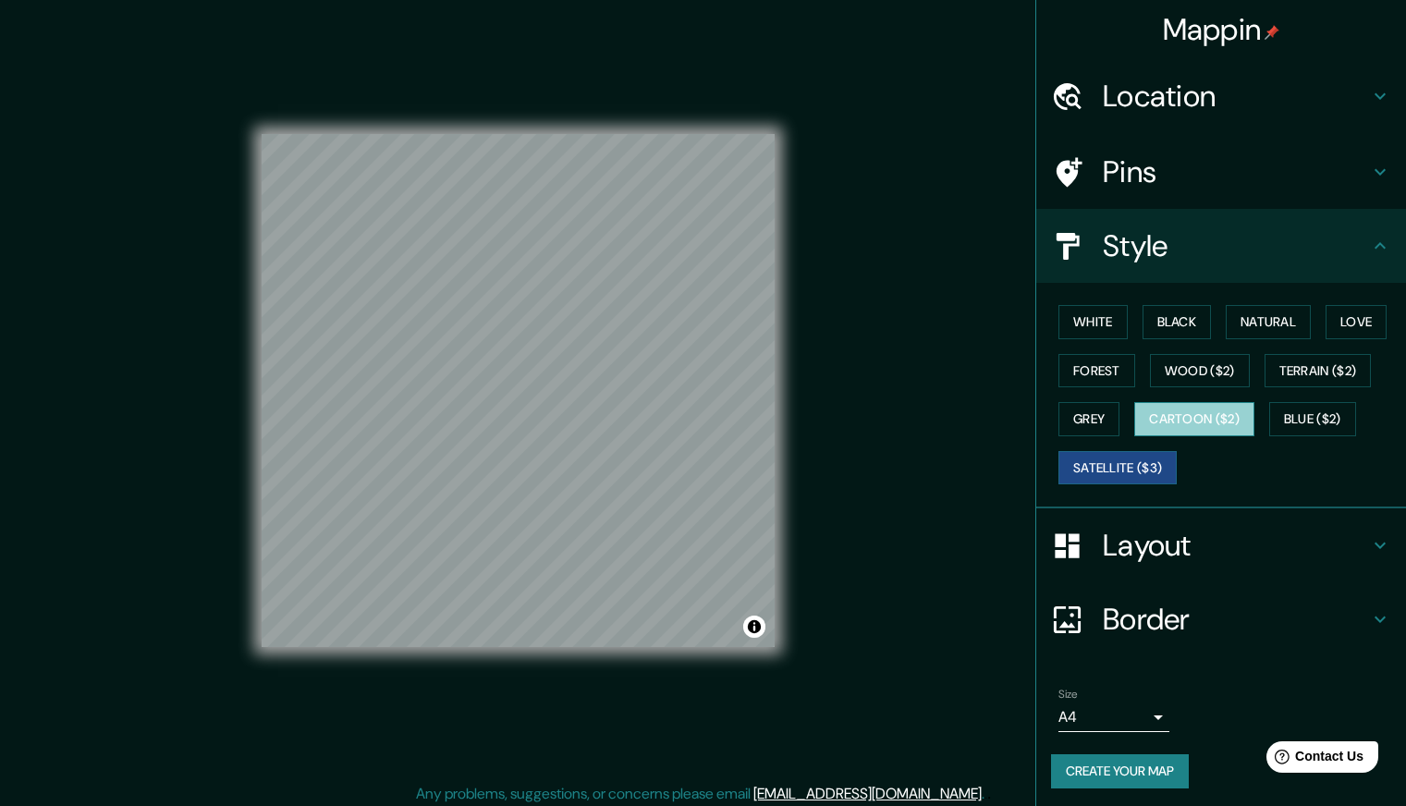
click at [1201, 409] on button "Cartoon ($2)" at bounding box center [1194, 419] width 120 height 34
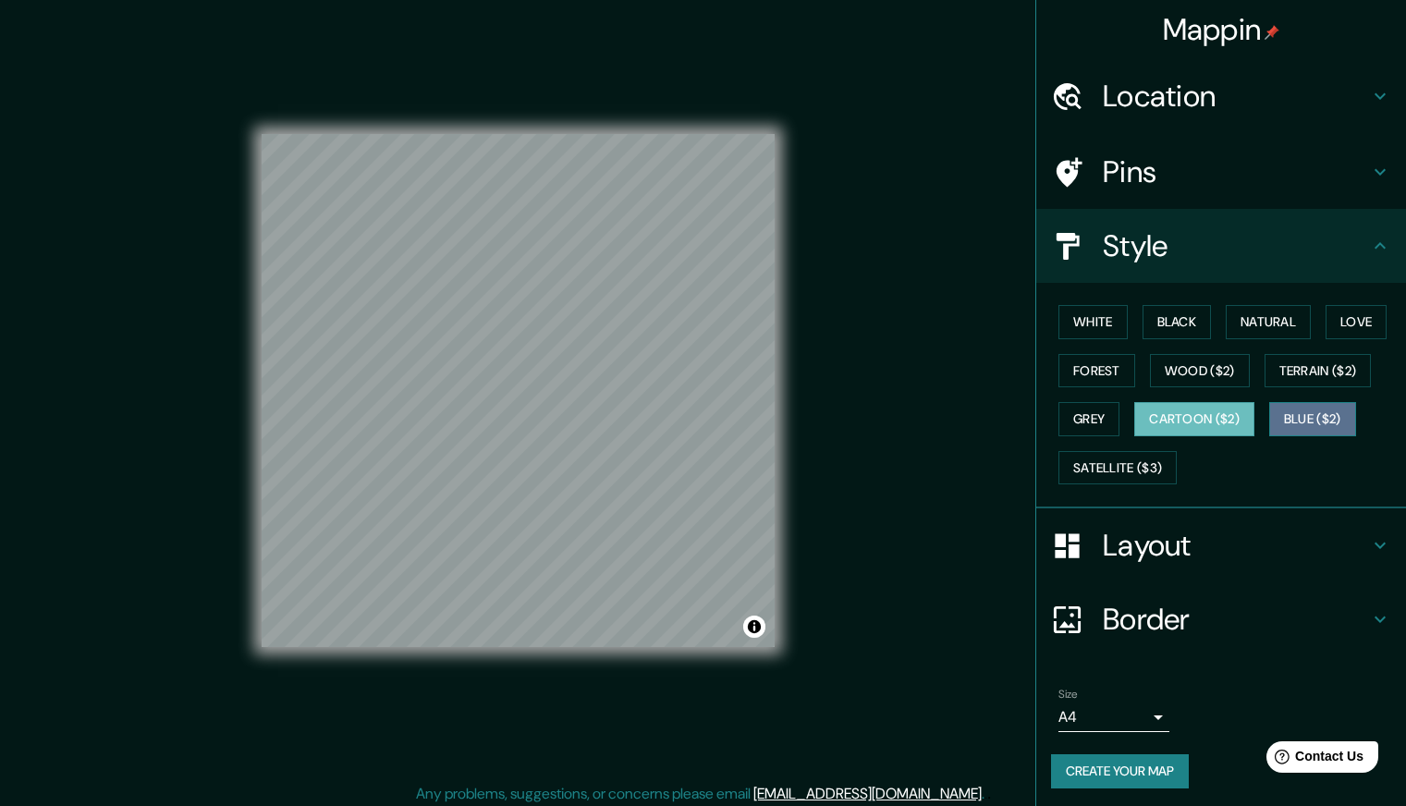
click at [1327, 433] on button "Blue ($2)" at bounding box center [1312, 419] width 87 height 34
click at [1291, 364] on button "Terrain ($2)" at bounding box center [1318, 371] width 107 height 34
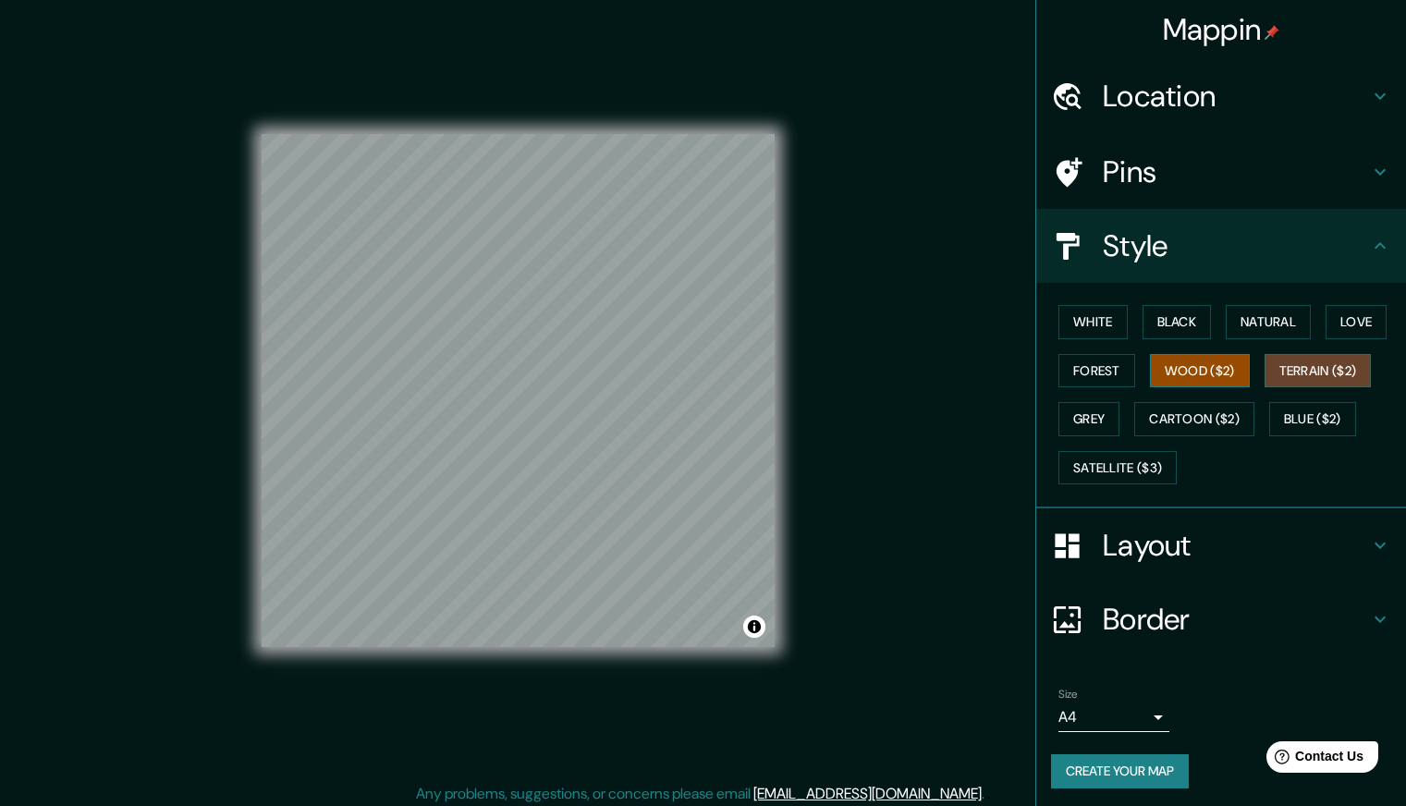
click at [1157, 360] on button "Wood ($2)" at bounding box center [1200, 371] width 100 height 34
click at [1344, 335] on button "Love" at bounding box center [1356, 322] width 61 height 34
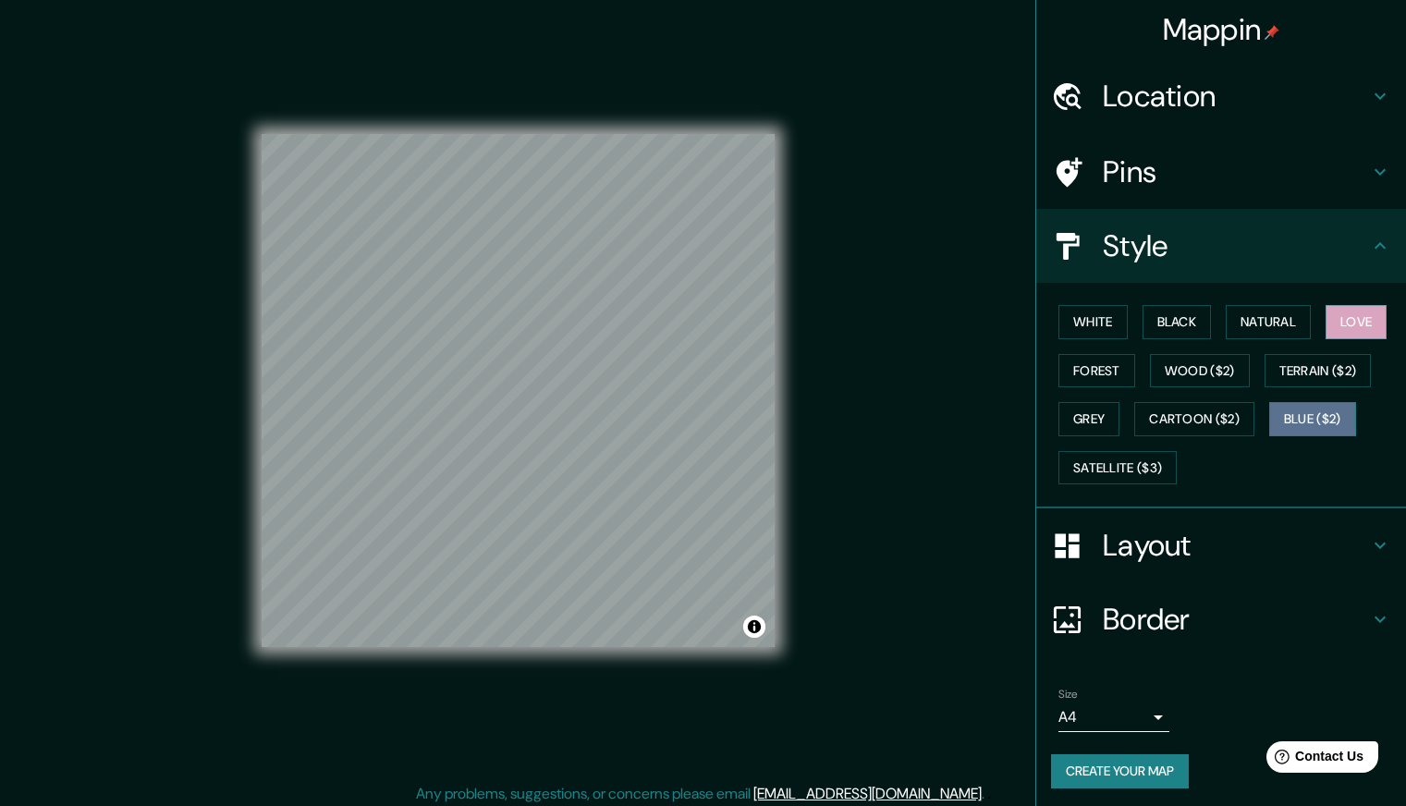
click at [1325, 418] on button "Blue ($2)" at bounding box center [1312, 419] width 87 height 34
click at [734, 804] on html "Mappin Location [STREET_ADDRESS][PERSON_NAME] Pins Style White Black Natural Lo…" at bounding box center [703, 401] width 1406 height 806
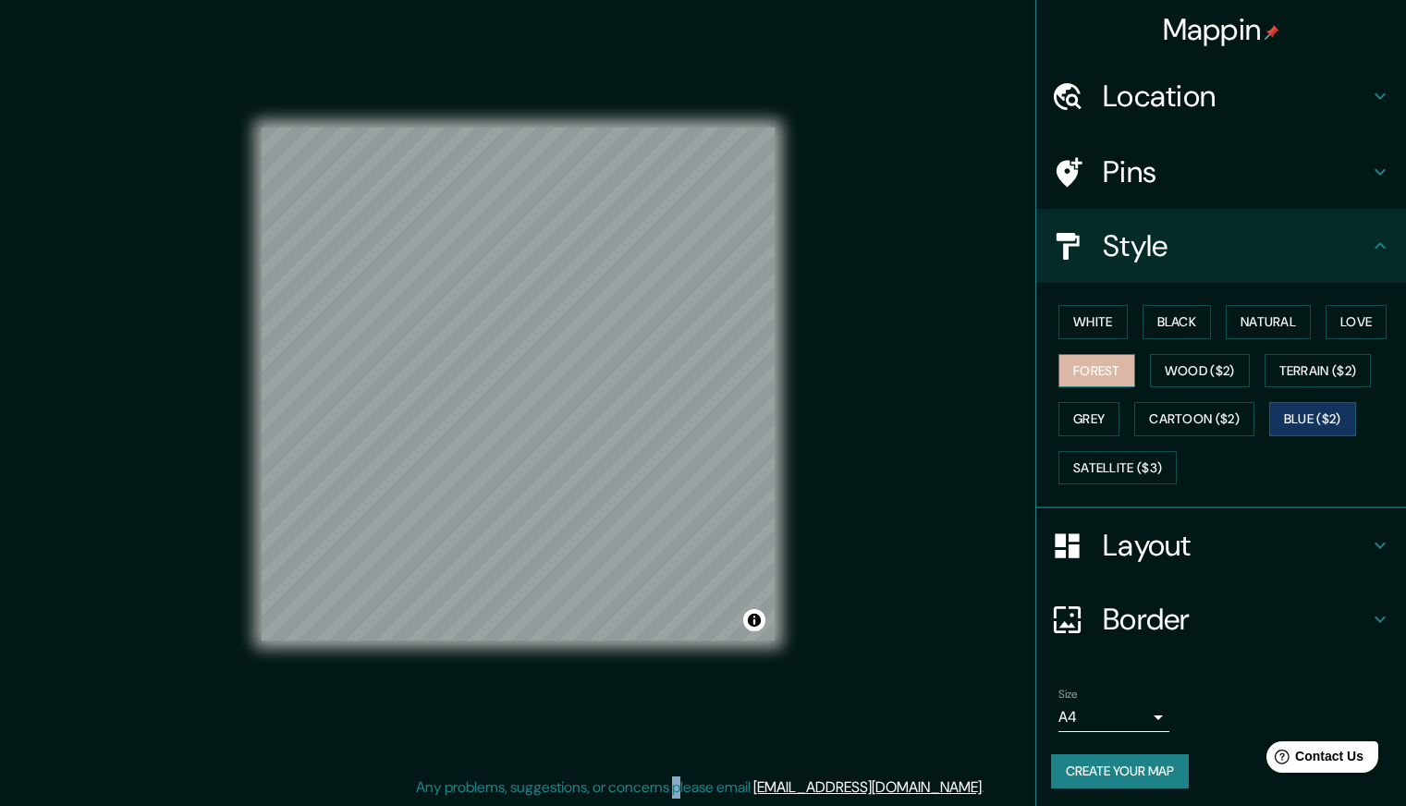
click at [1097, 370] on button "Forest" at bounding box center [1096, 371] width 77 height 34
click at [1091, 417] on button "Grey" at bounding box center [1088, 419] width 61 height 34
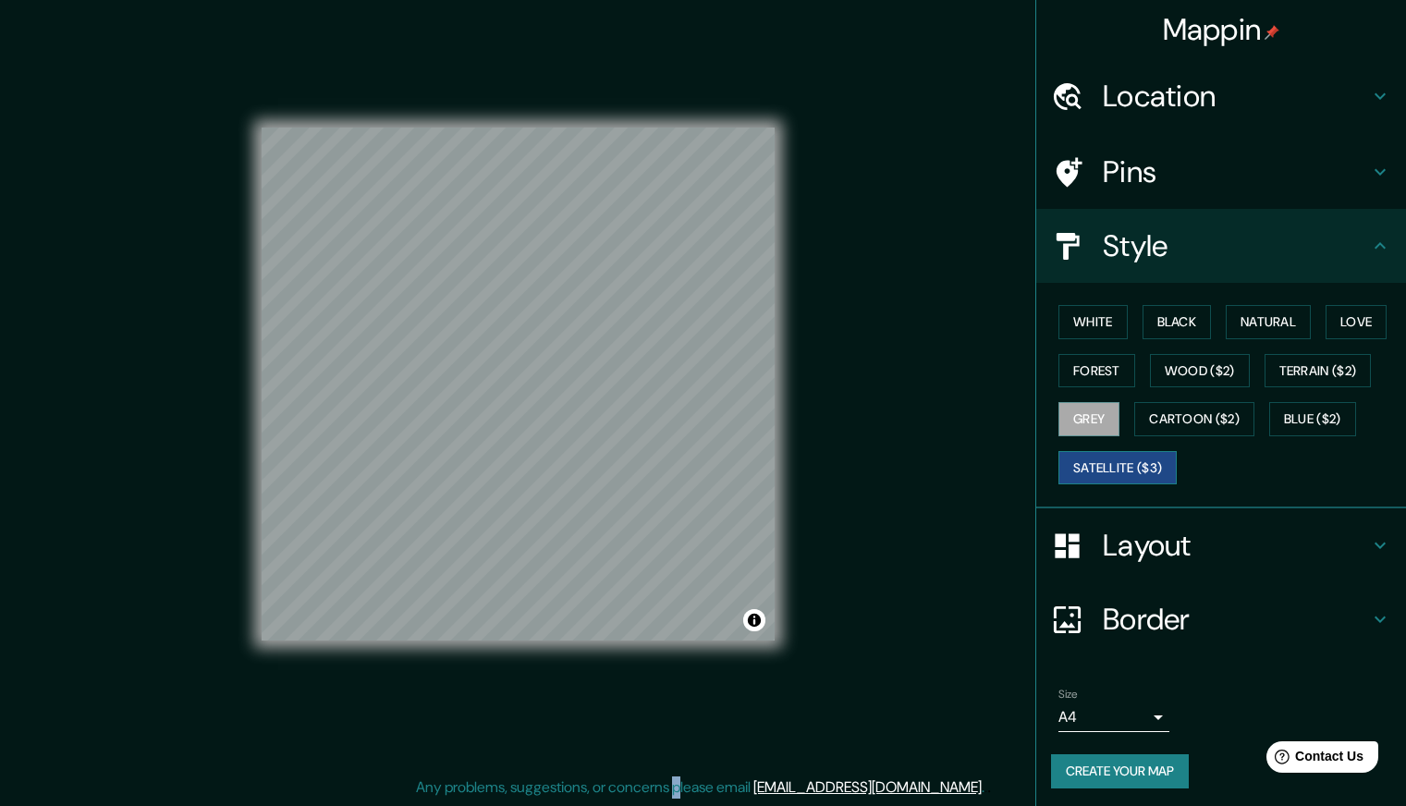
click at [1086, 458] on button "Satellite ($3)" at bounding box center [1117, 468] width 118 height 34
click at [1112, 311] on button "White" at bounding box center [1092, 322] width 69 height 34
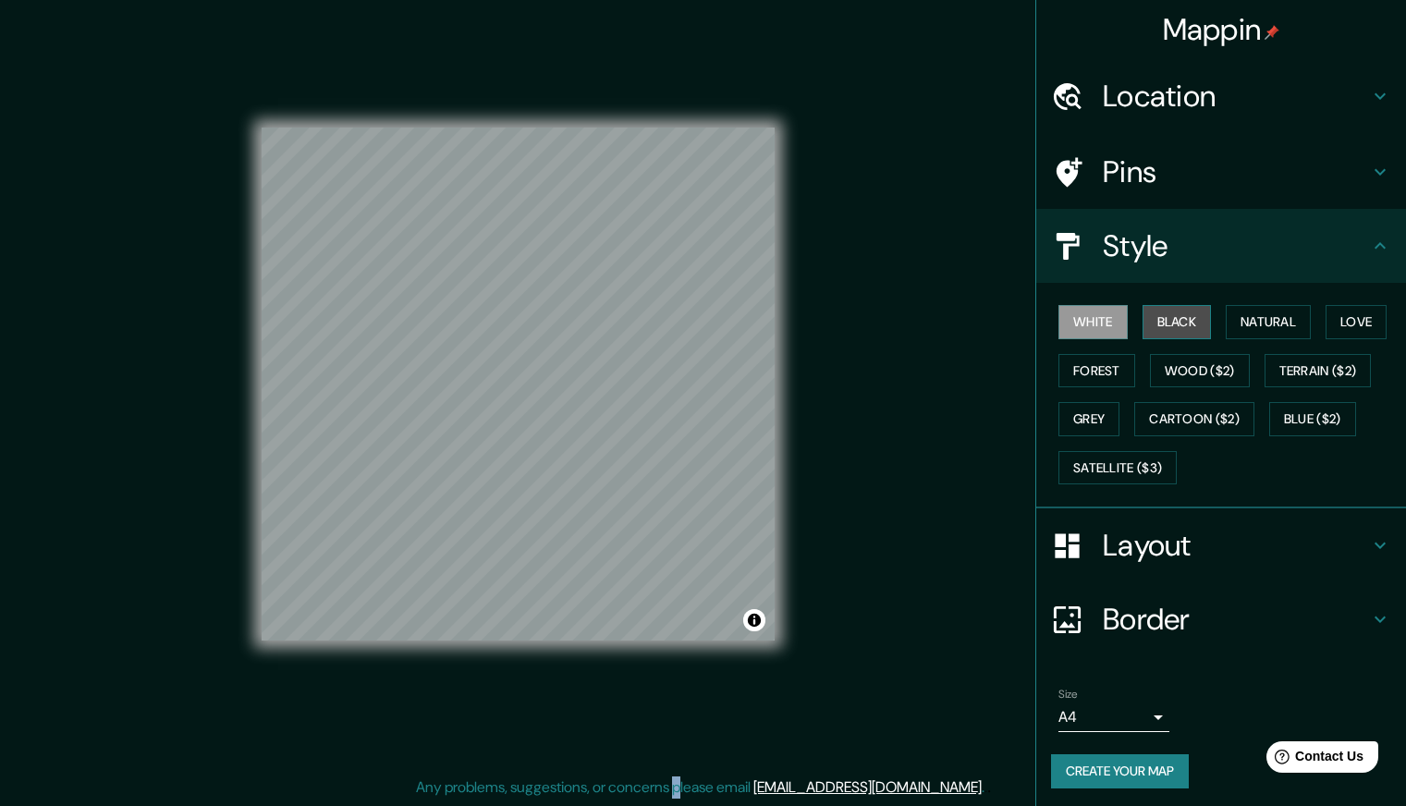
click at [1143, 307] on button "Black" at bounding box center [1177, 322] width 69 height 34
click at [1280, 317] on button "Natural" at bounding box center [1268, 322] width 85 height 34
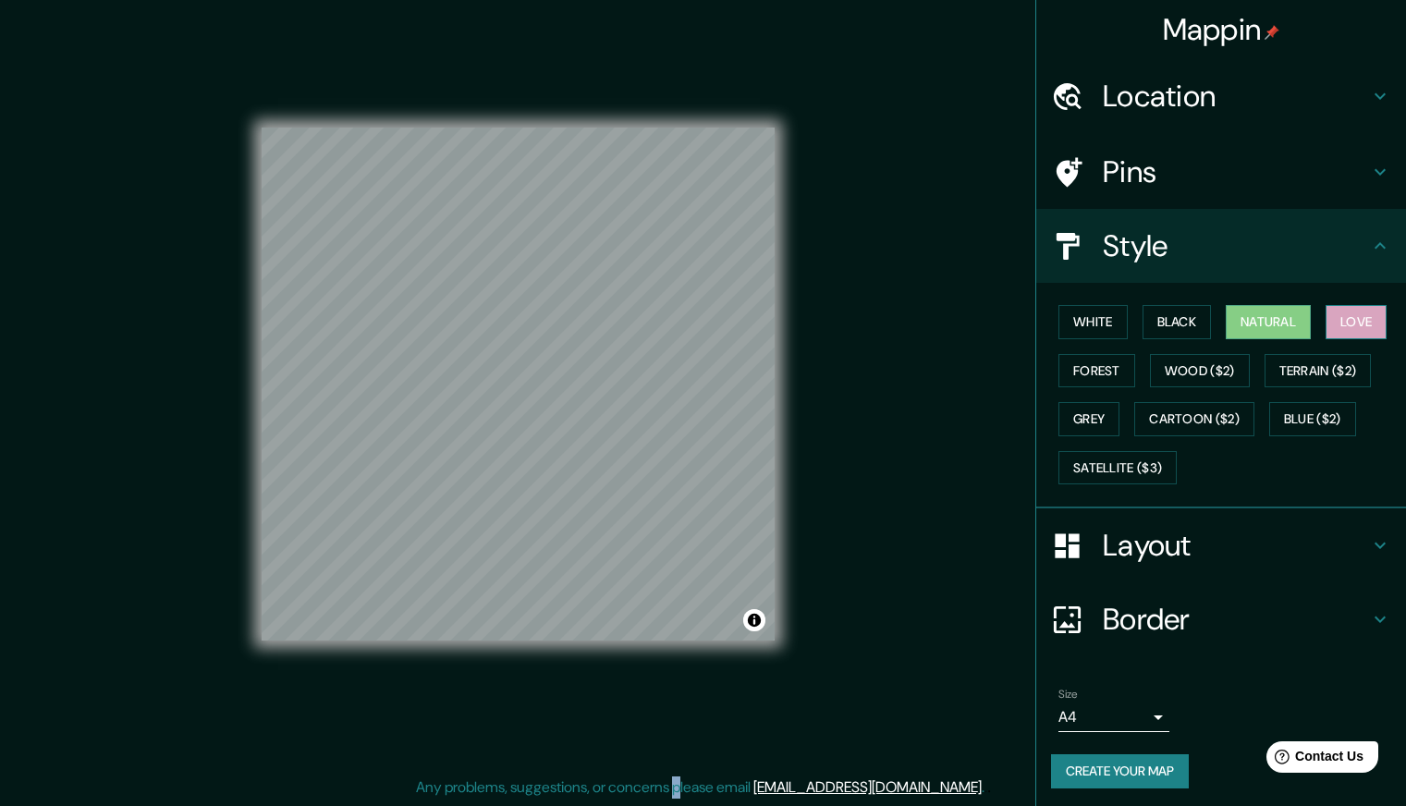
click at [1357, 317] on button "Love" at bounding box center [1356, 322] width 61 height 34
click at [1111, 371] on button "Forest" at bounding box center [1096, 371] width 77 height 34
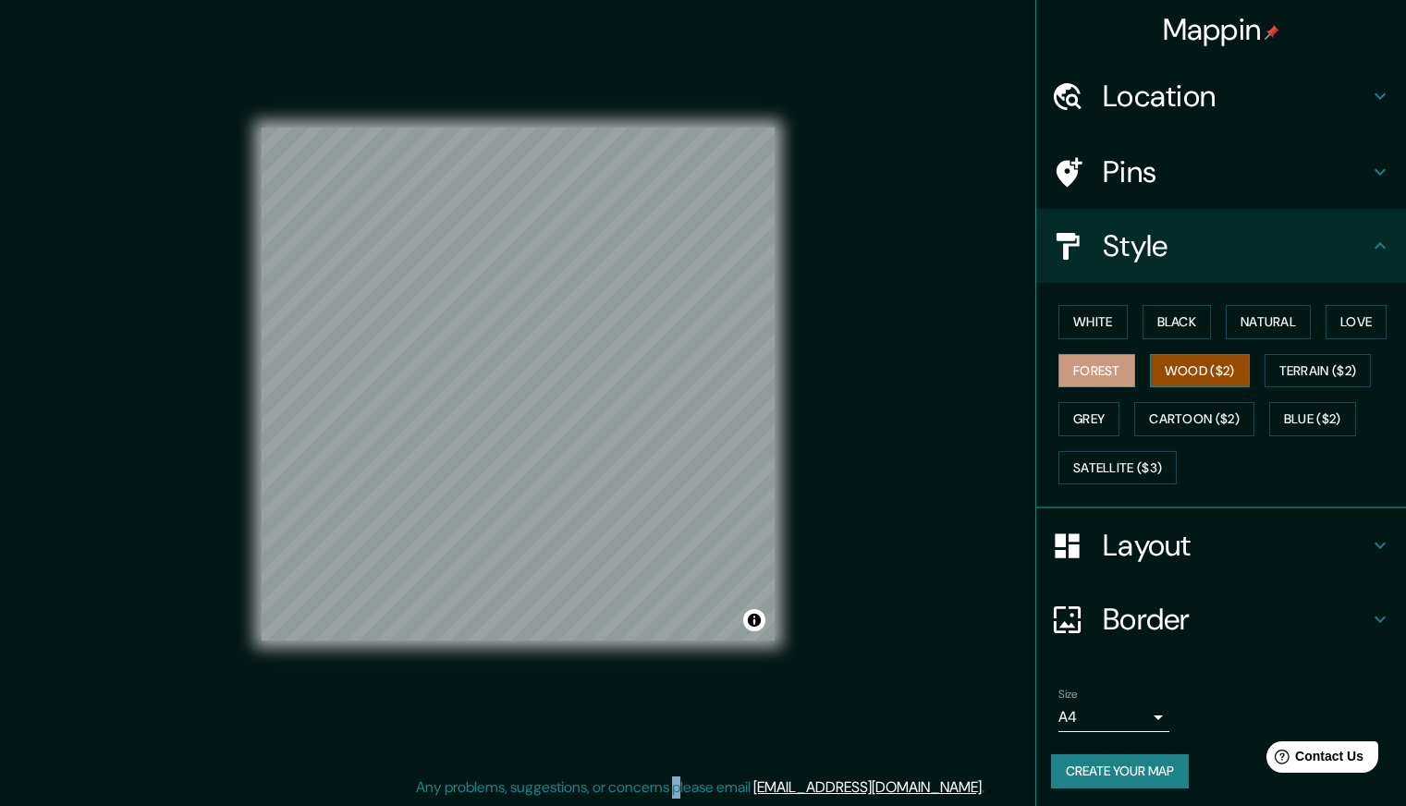
click at [1201, 377] on button "Wood ($2)" at bounding box center [1200, 371] width 100 height 34
click at [1325, 374] on button "Terrain ($2)" at bounding box center [1318, 371] width 107 height 34
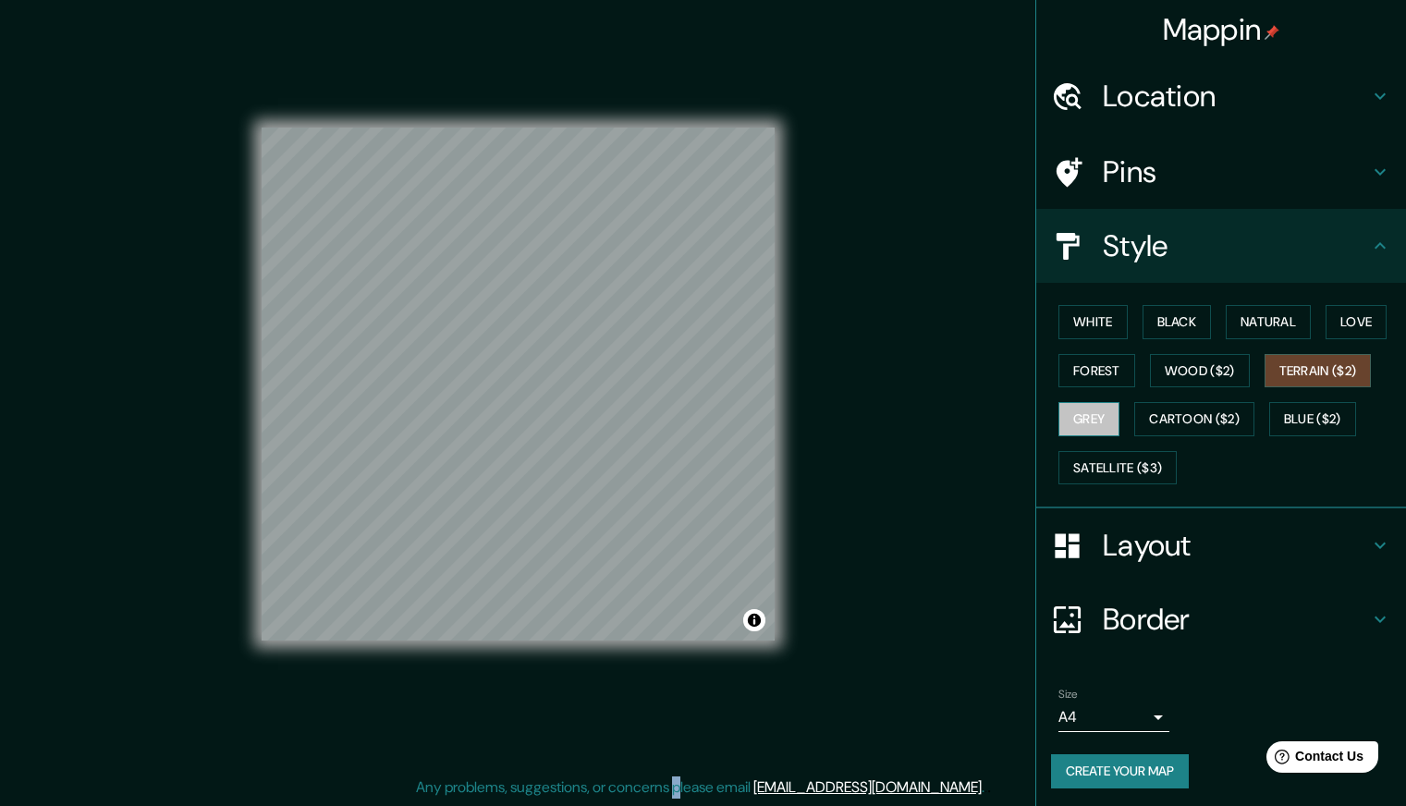
click at [1072, 408] on button "Grey" at bounding box center [1088, 419] width 61 height 34
click at [1203, 419] on button "Cartoon ($2)" at bounding box center [1194, 419] width 120 height 34
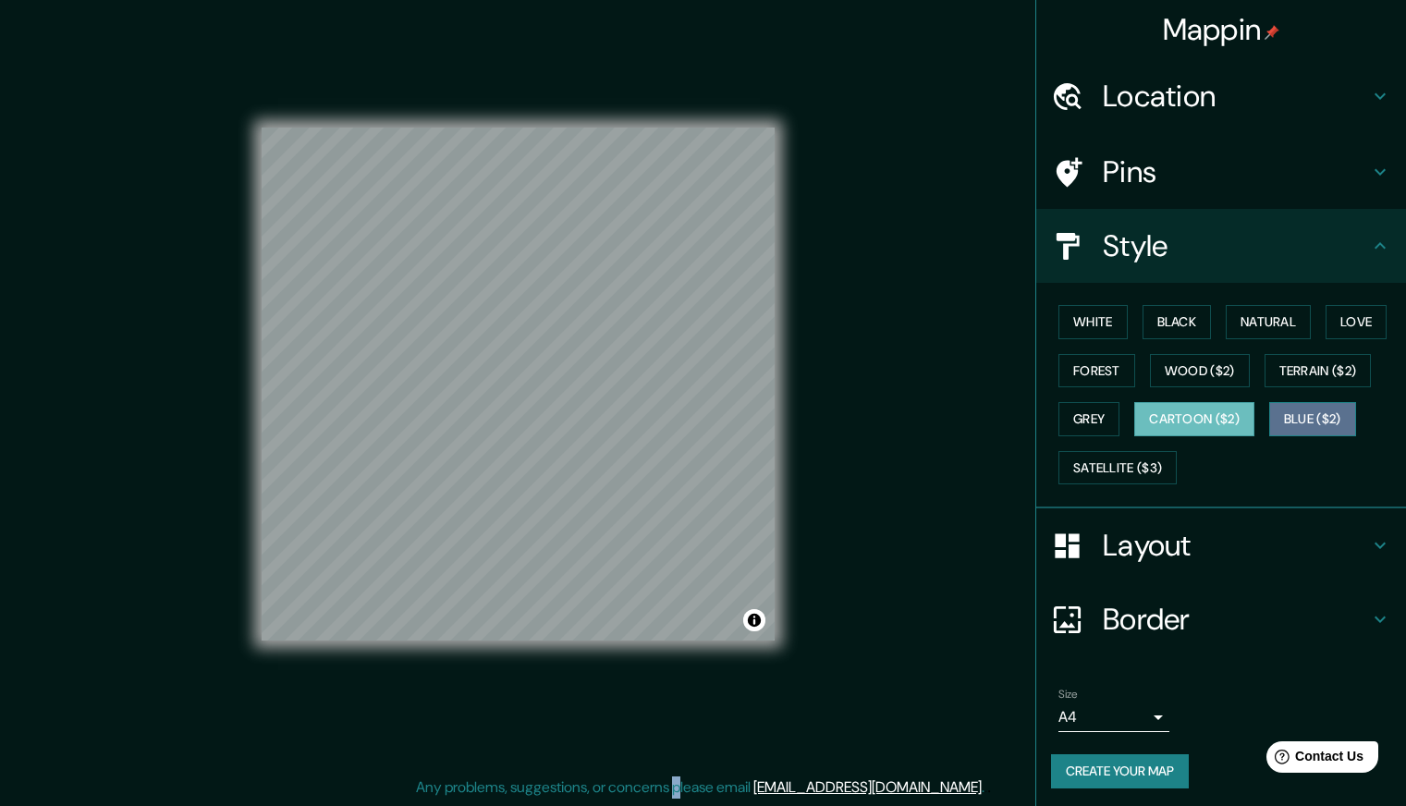
click at [1276, 413] on button "Blue ($2)" at bounding box center [1312, 419] width 87 height 34
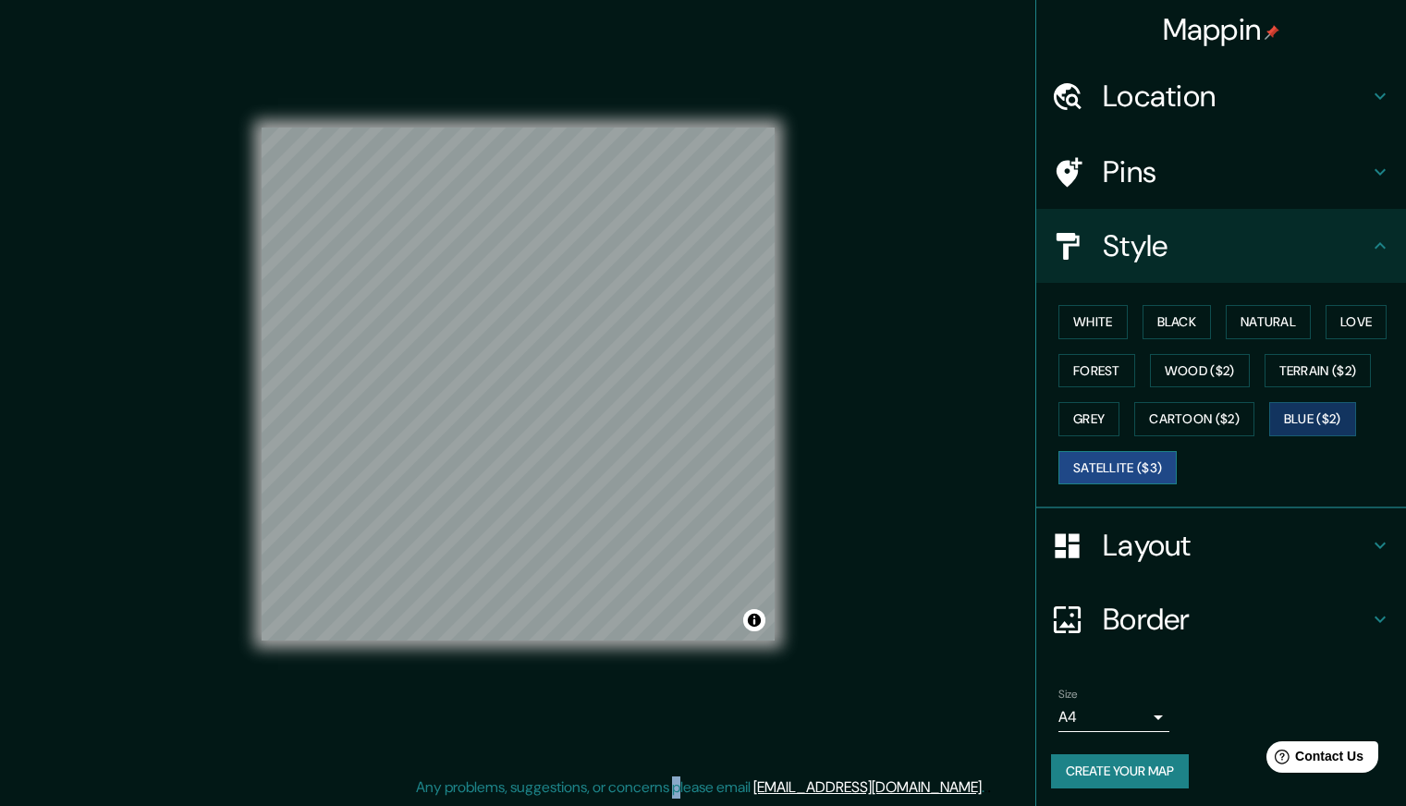
click at [1099, 474] on button "Satellite ($3)" at bounding box center [1117, 468] width 118 height 34
click at [1370, 318] on button "Love" at bounding box center [1356, 322] width 61 height 34
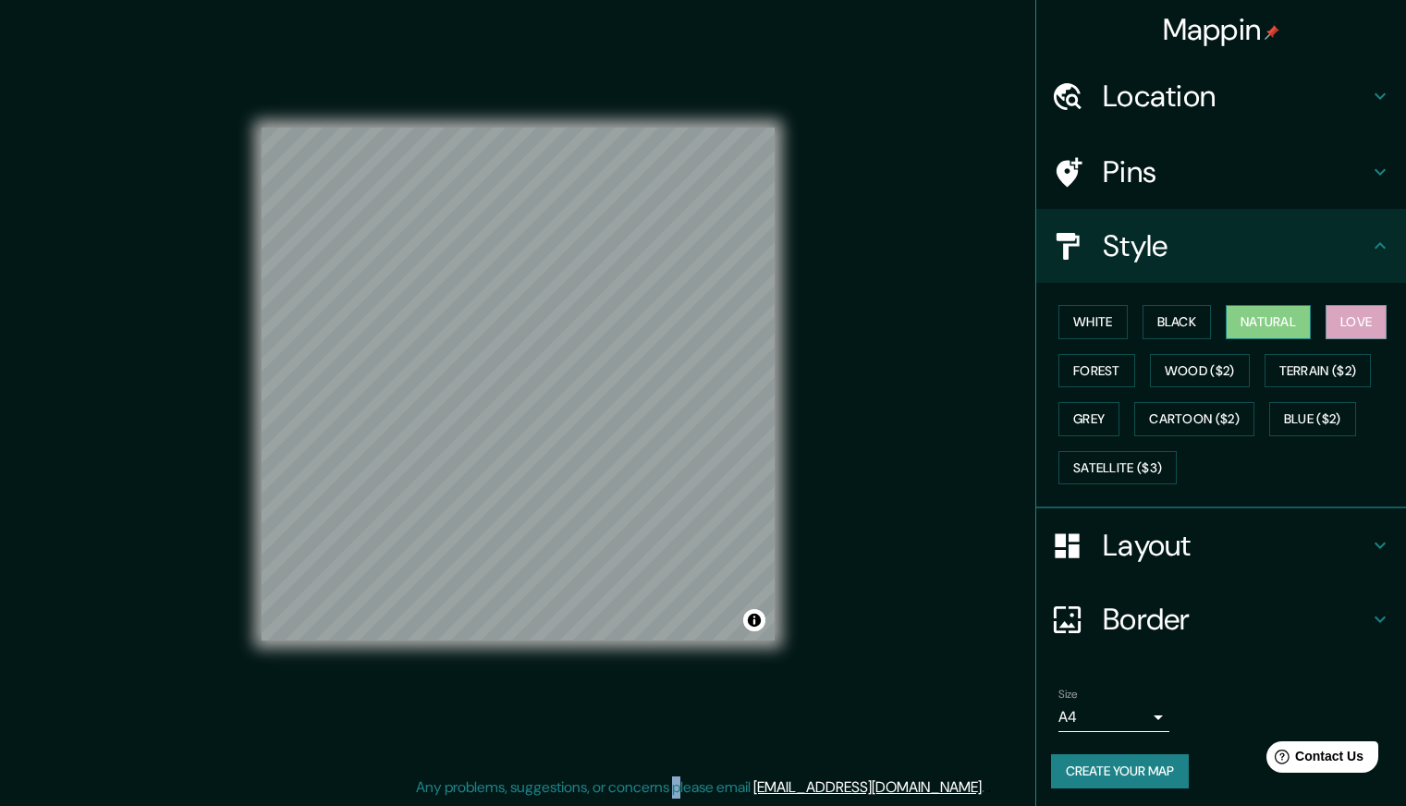
click at [1253, 323] on button "Natural" at bounding box center [1268, 322] width 85 height 34
click at [1172, 325] on button "Black" at bounding box center [1177, 322] width 69 height 34
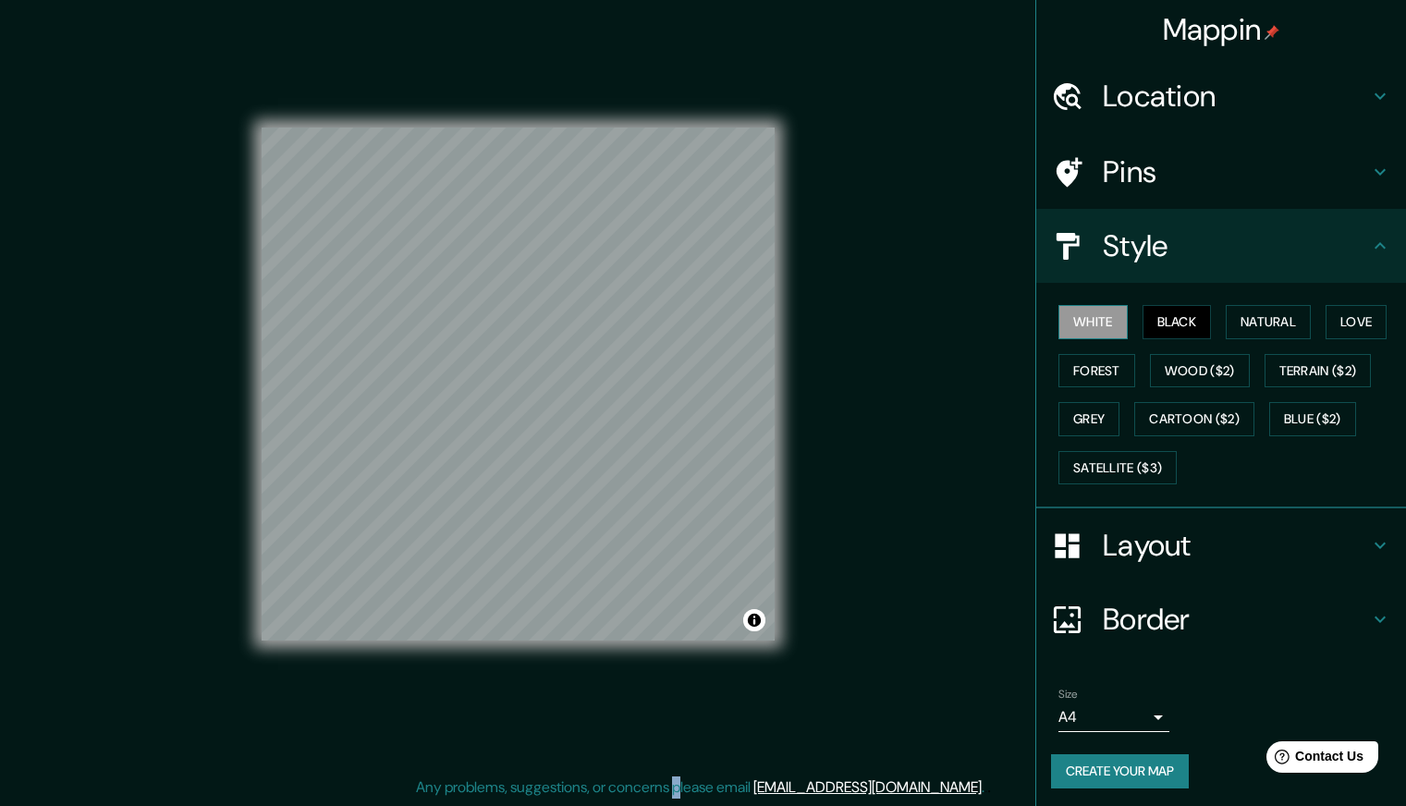
click at [1075, 325] on button "White" at bounding box center [1092, 322] width 69 height 34
click at [1240, 310] on button "Natural" at bounding box center [1268, 322] width 85 height 34
click at [1176, 556] on h4 "Layout" at bounding box center [1236, 545] width 266 height 37
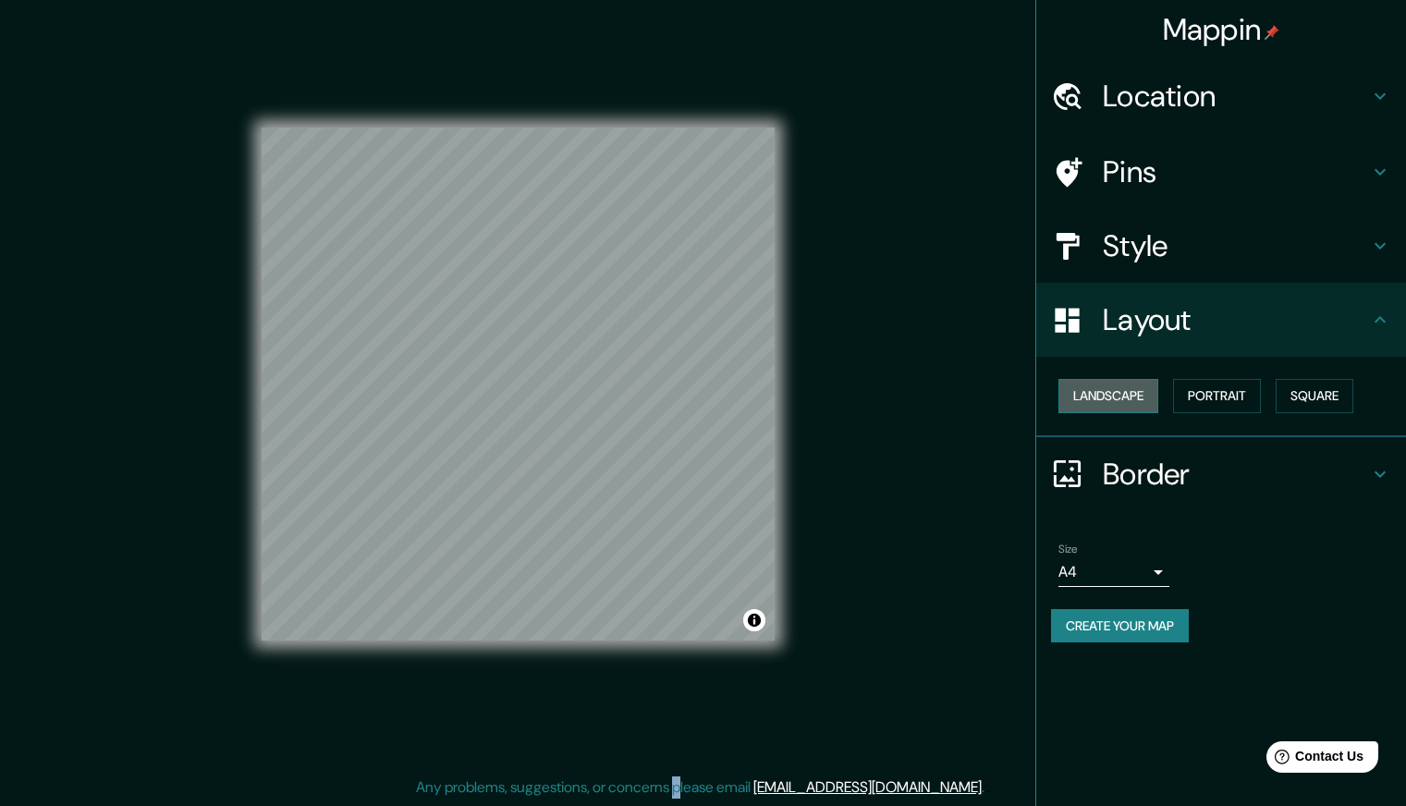
click at [1123, 388] on button "Landscape" at bounding box center [1108, 396] width 100 height 34
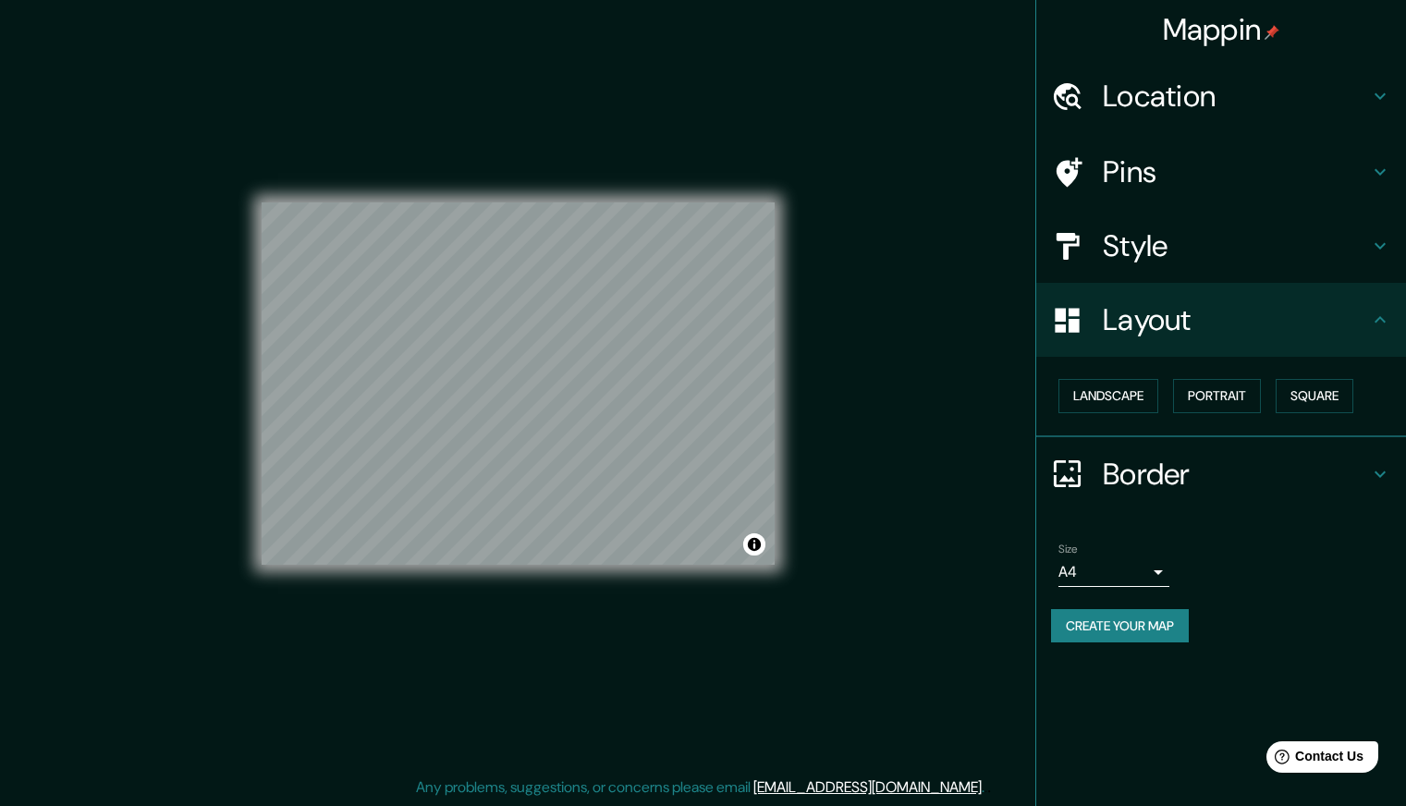
click at [1204, 377] on div "Landscape [GEOGRAPHIC_DATA]" at bounding box center [1228, 396] width 355 height 49
click at [1201, 392] on button "Portrait" at bounding box center [1217, 396] width 88 height 34
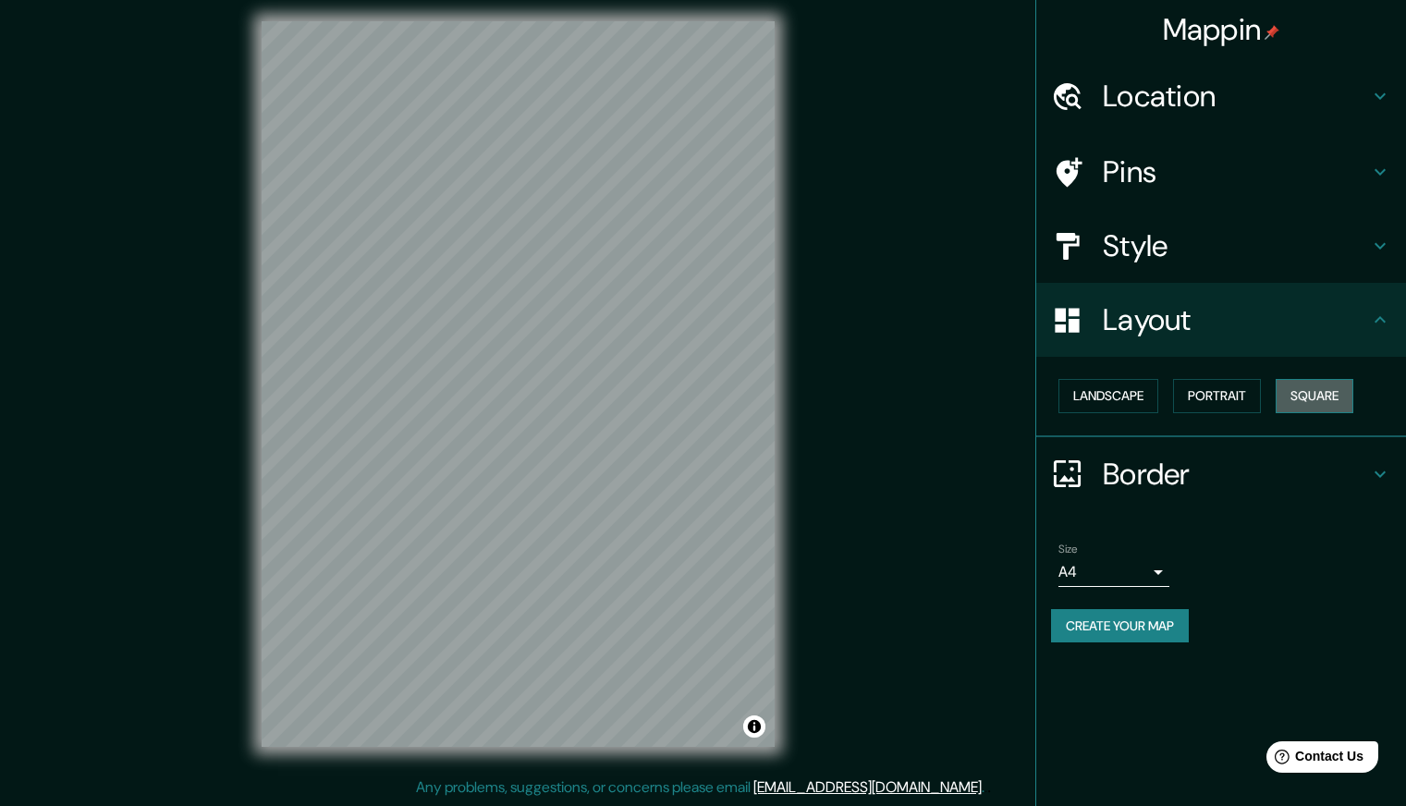
click at [1300, 380] on button "Square" at bounding box center [1315, 396] width 78 height 34
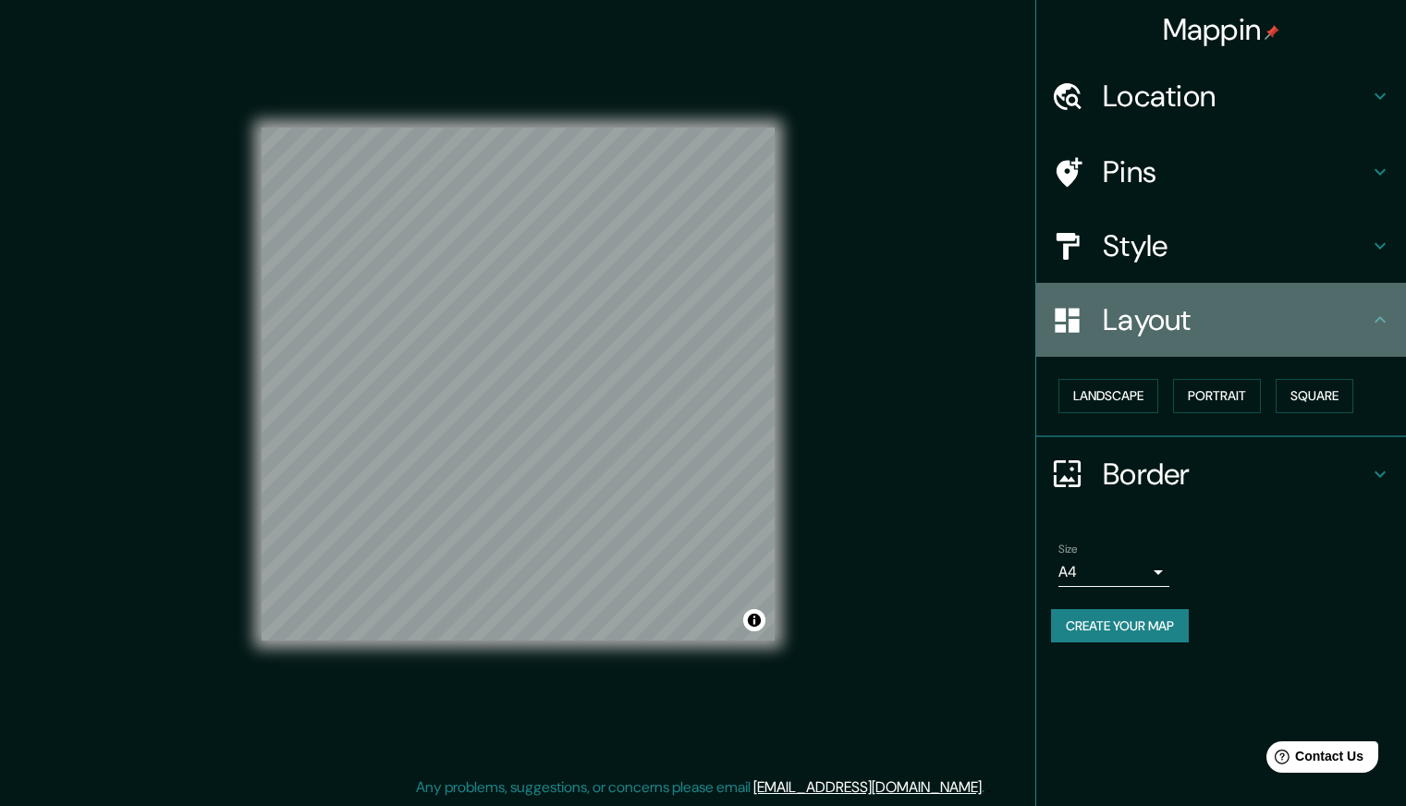
click at [1134, 329] on h4 "Layout" at bounding box center [1236, 319] width 266 height 37
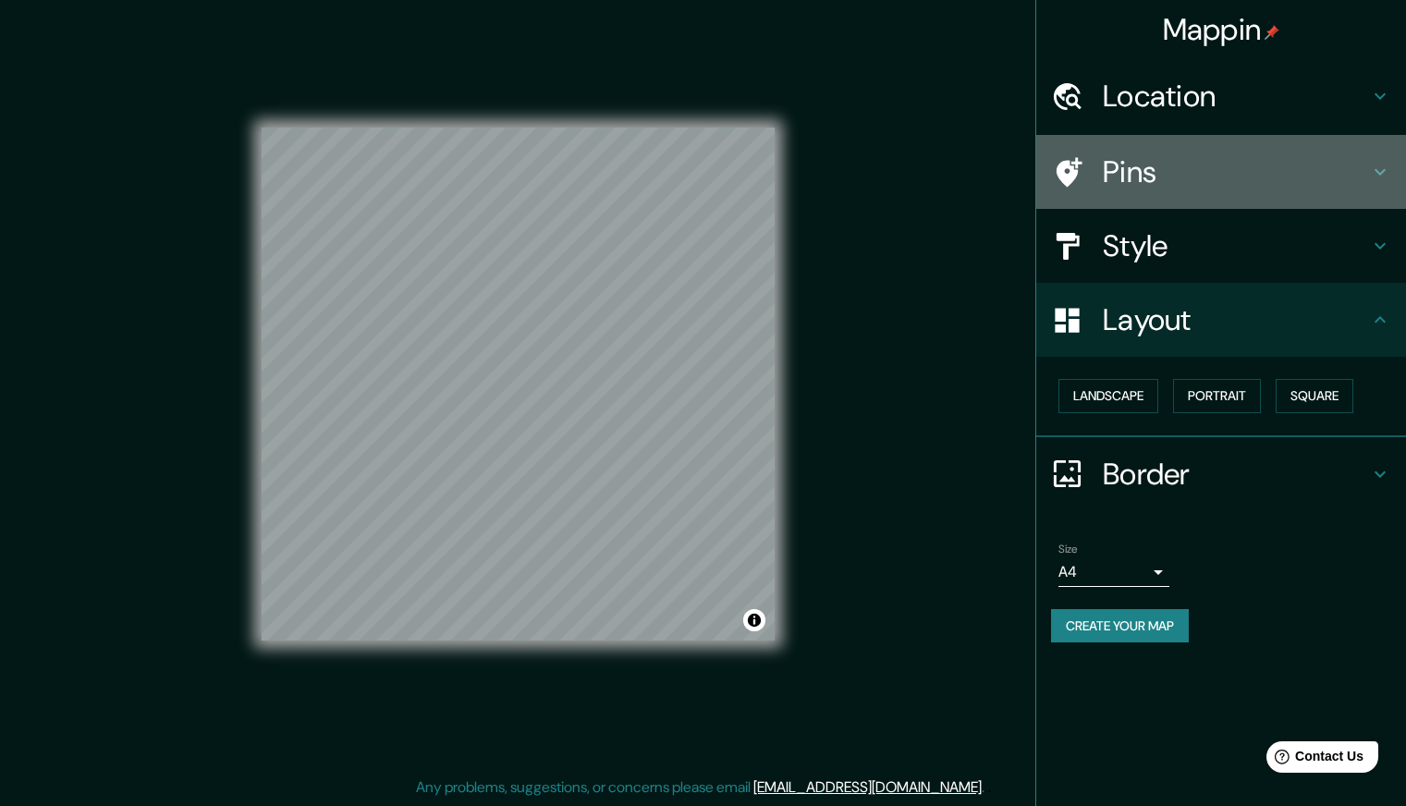
click at [1158, 194] on div "Pins" at bounding box center [1221, 172] width 370 height 74
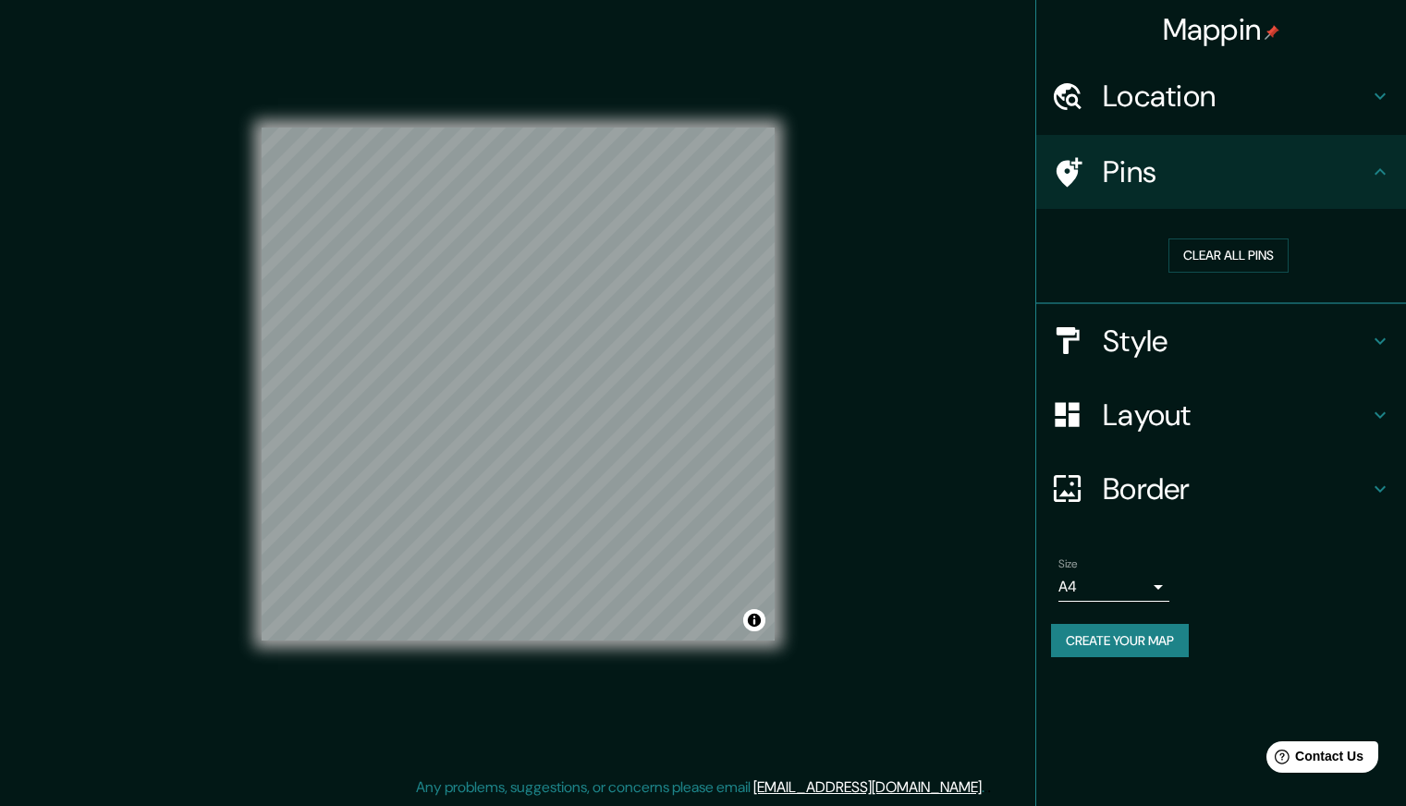
drag, startPoint x: 1074, startPoint y: 169, endPoint x: 1039, endPoint y: 327, distance: 161.9
click at [977, 271] on div "Mappin Location [STREET_ADDRESS][PERSON_NAME] Pins Clear all pins Style Layout …" at bounding box center [703, 399] width 1406 height 814
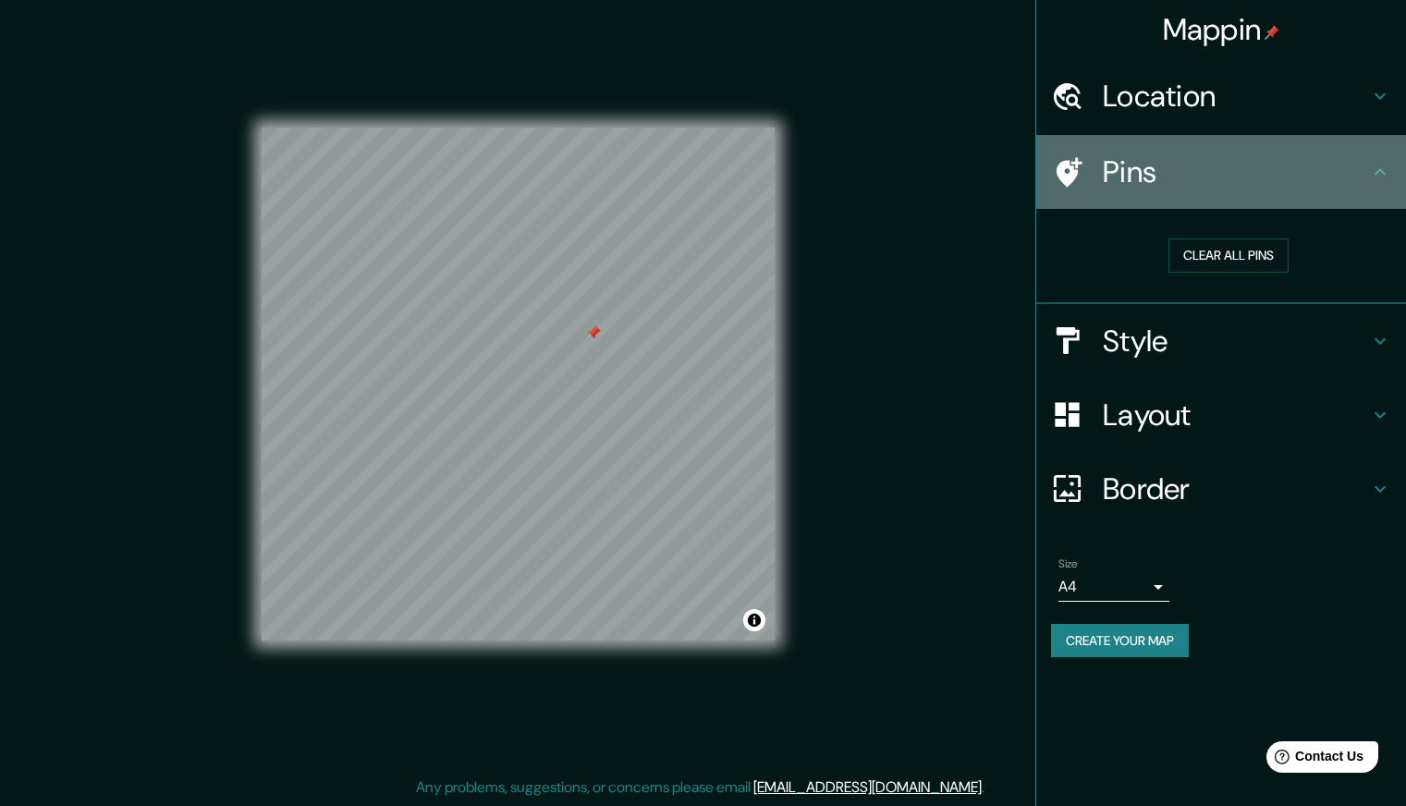
click at [1370, 163] on icon at bounding box center [1380, 172] width 22 height 22
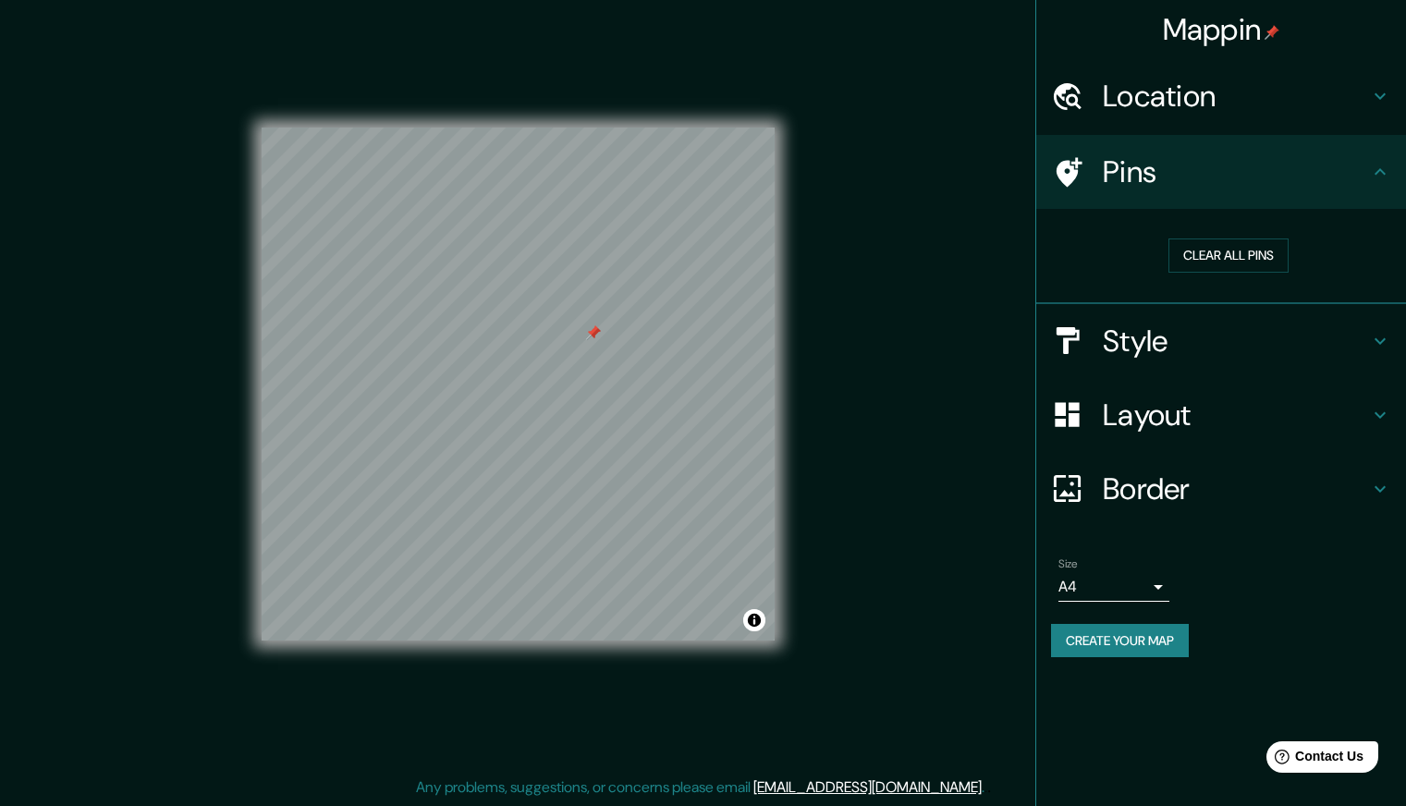
click at [1287, 331] on h4 "Style" at bounding box center [1236, 341] width 266 height 37
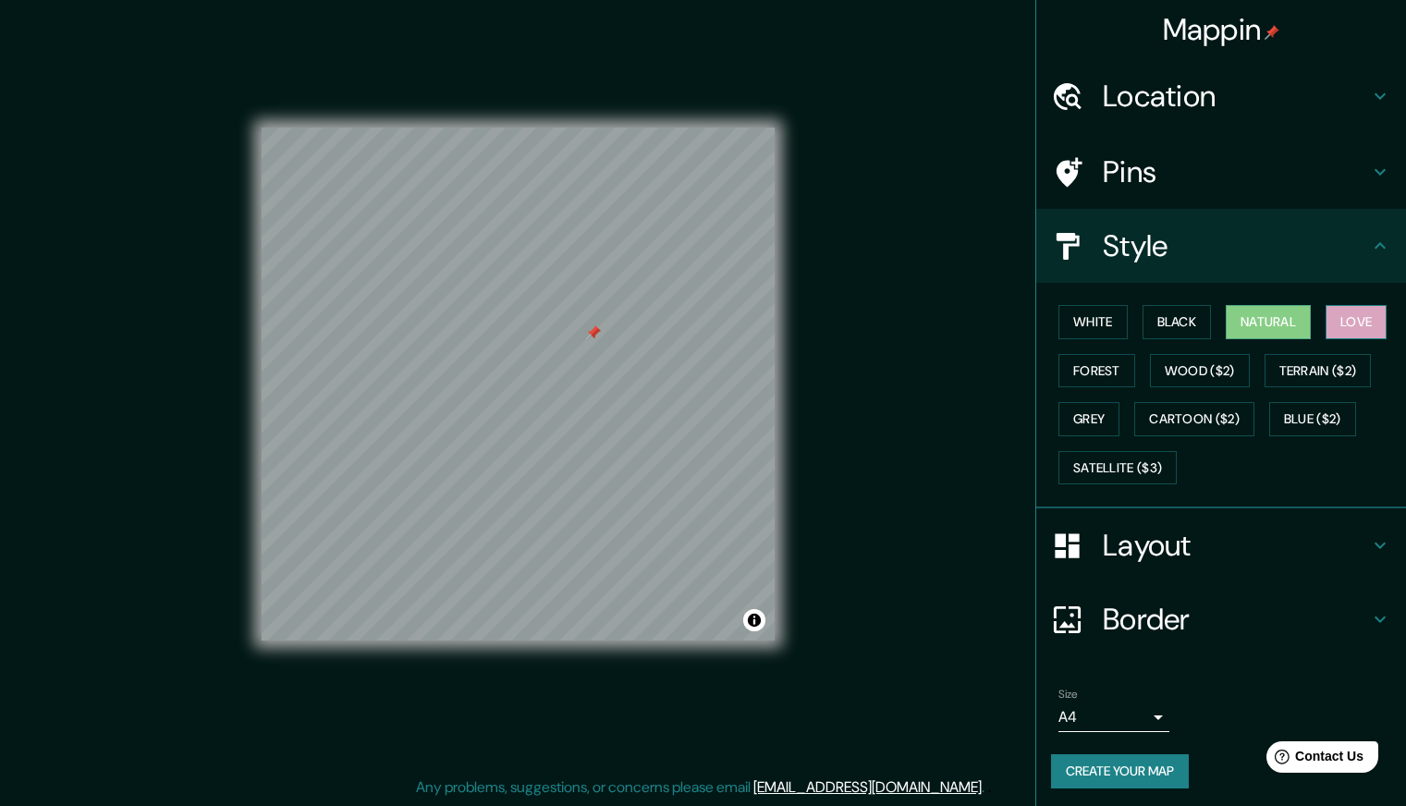
click at [1337, 305] on button "Love" at bounding box center [1356, 322] width 61 height 34
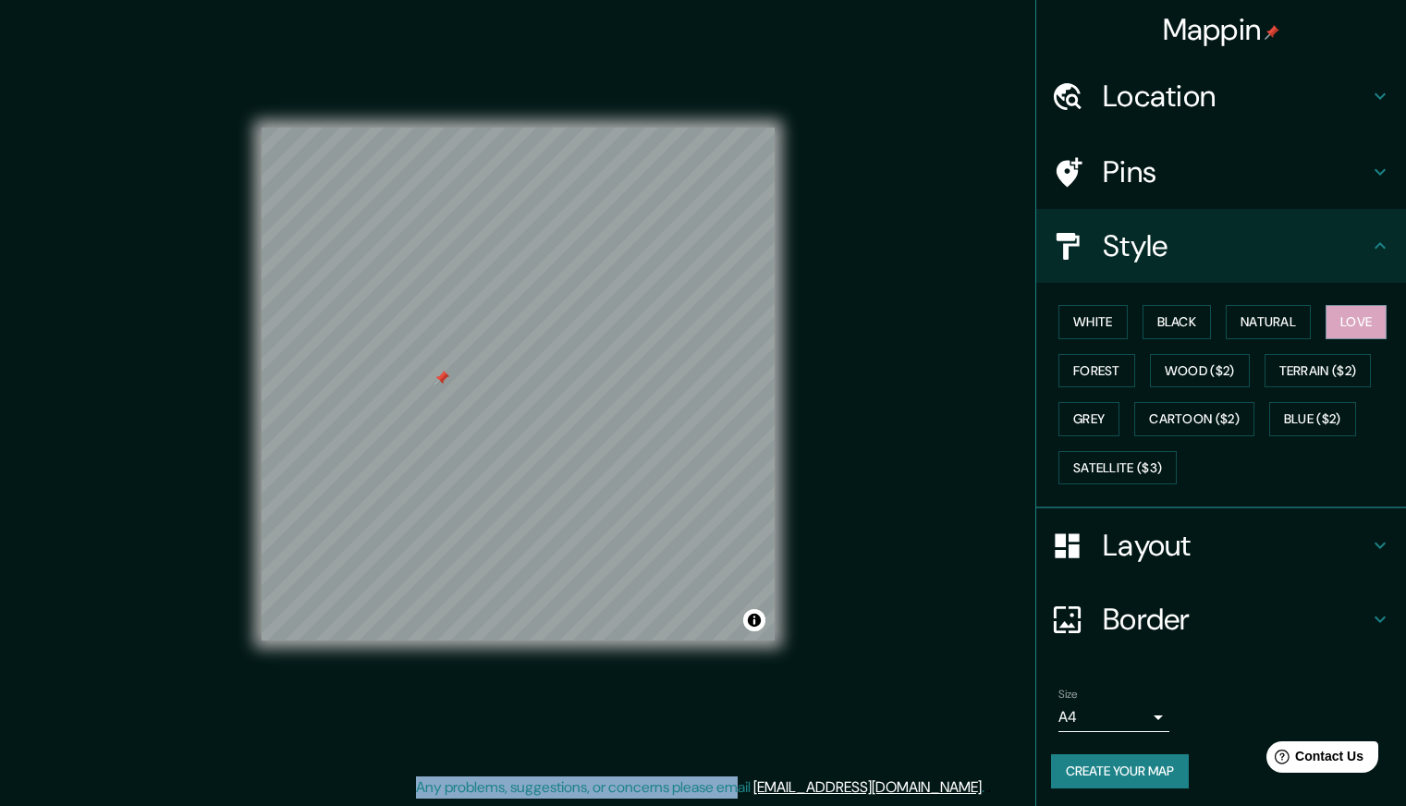
drag, startPoint x: 753, startPoint y: 740, endPoint x: 800, endPoint y: 778, distance: 60.5
click at [800, 778] on div "Mappin Location [STREET_ADDRESS][PERSON_NAME] Pins Style White Black Natural Lo…" at bounding box center [703, 399] width 1406 height 814
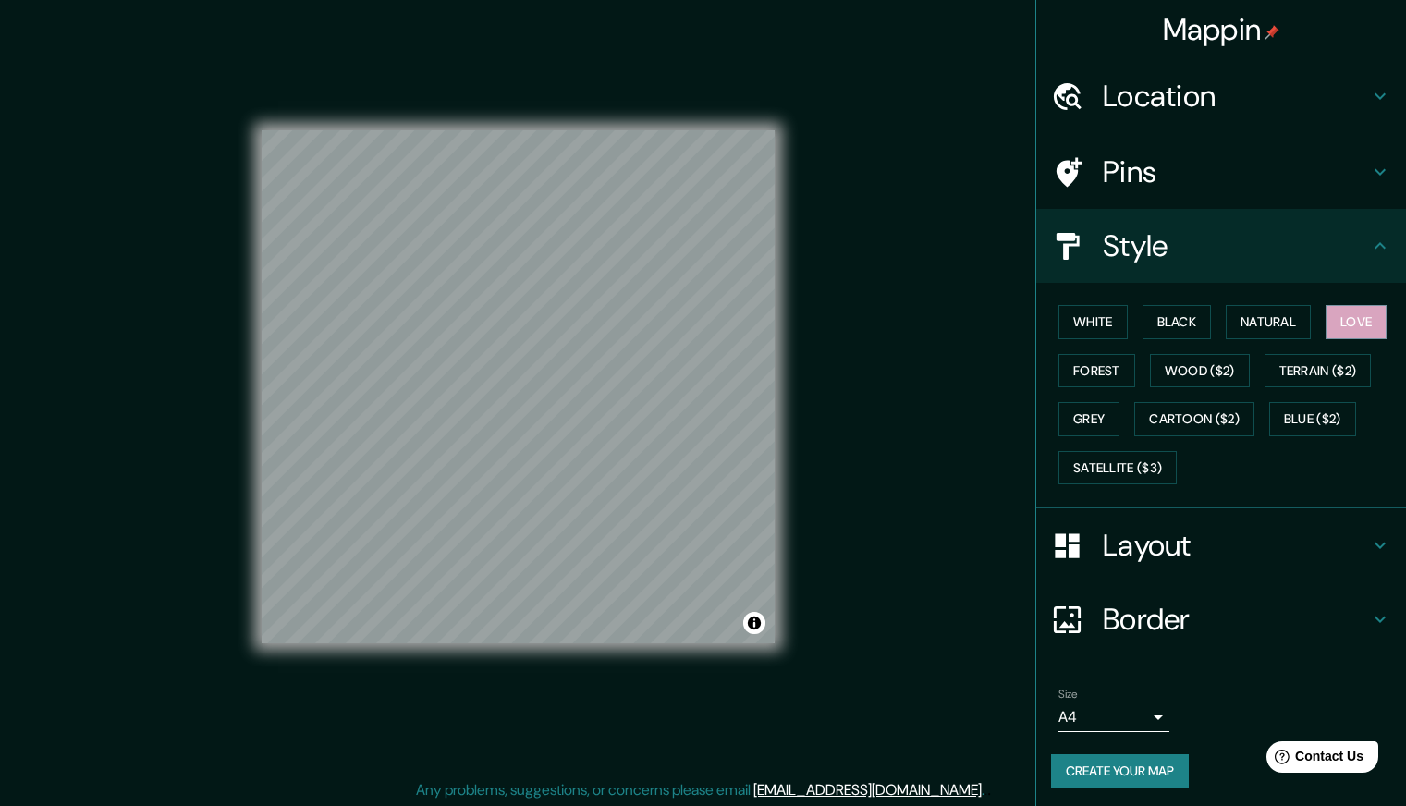
click at [714, 307] on div "© Mapbox © OpenStreetMap Improve this map" at bounding box center [518, 386] width 572 height 785
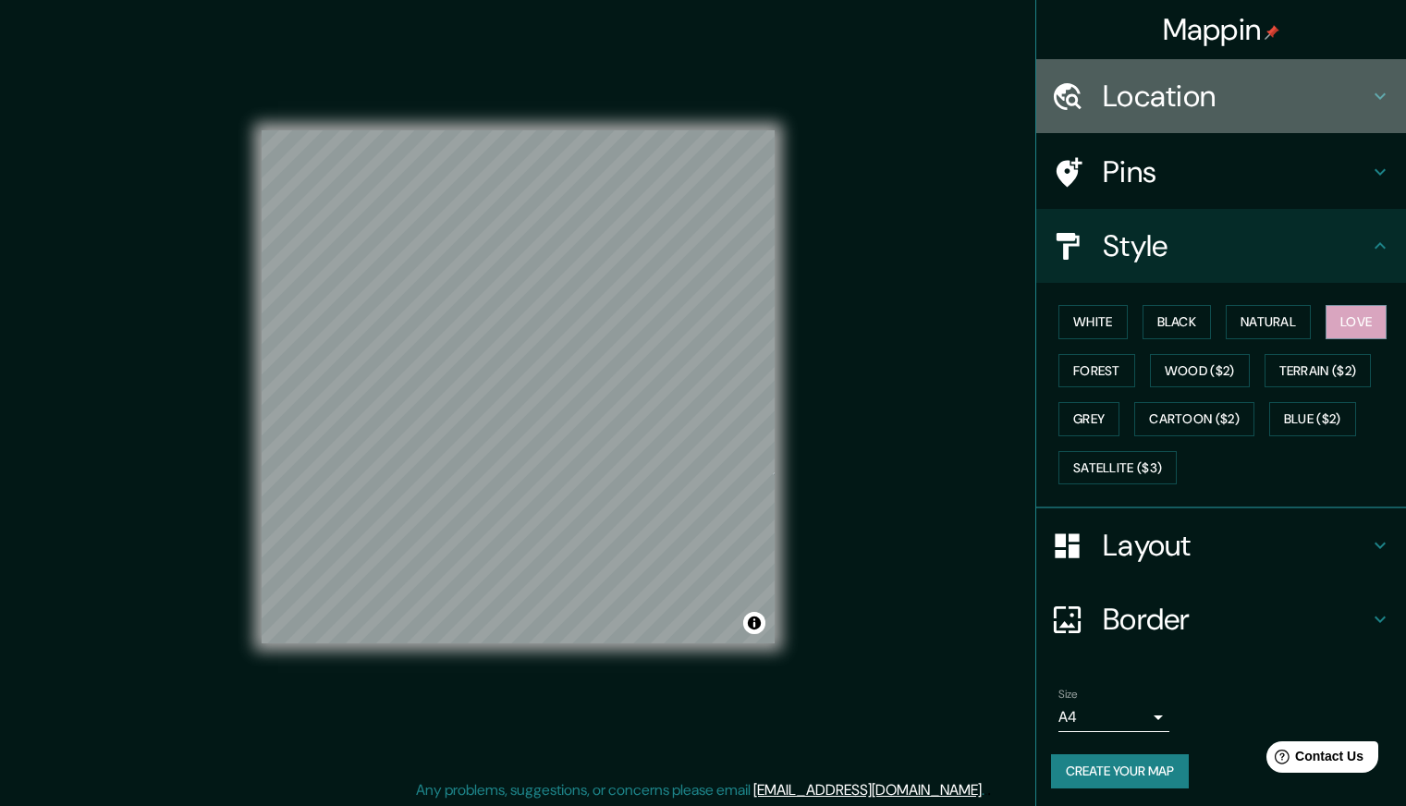
click at [1164, 106] on h4 "Location" at bounding box center [1236, 96] width 266 height 37
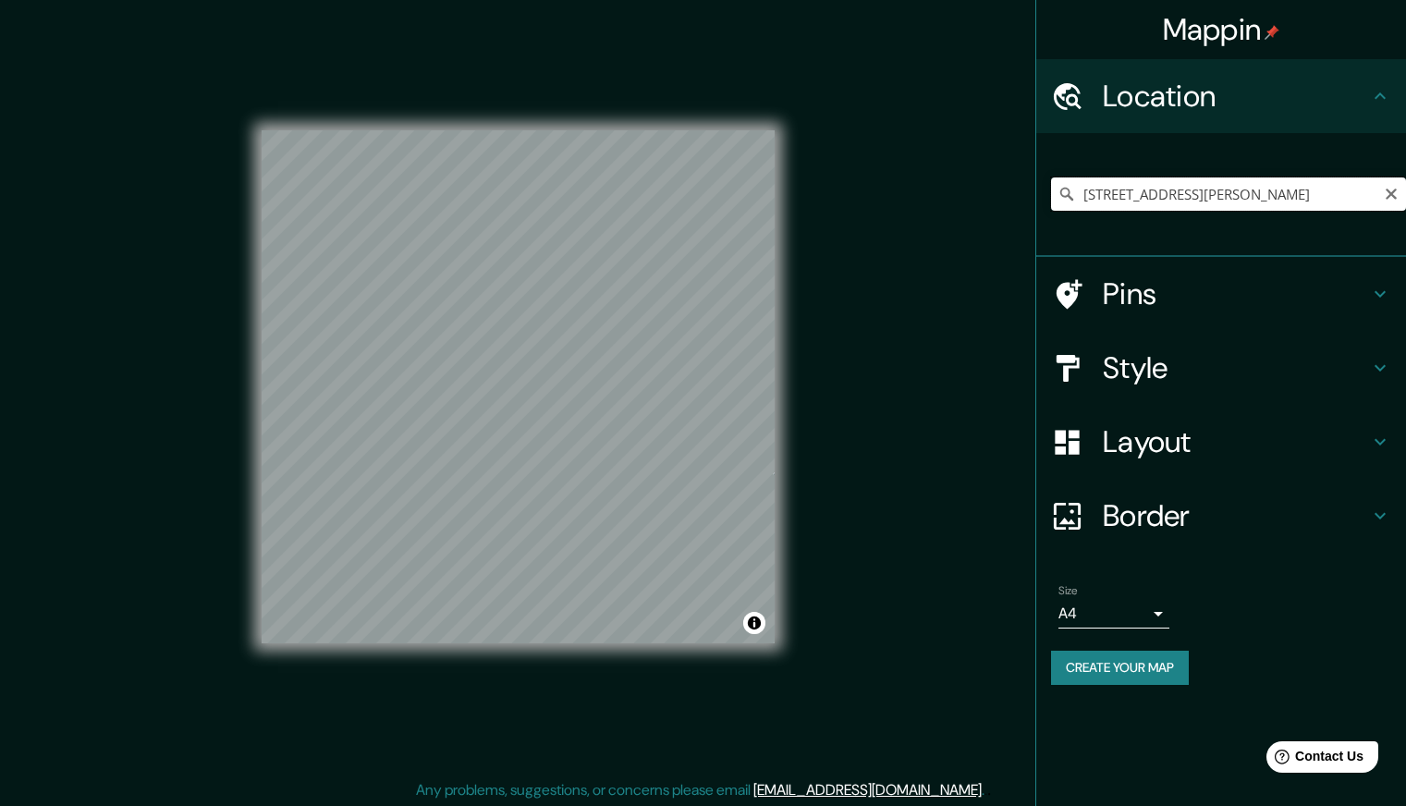
click at [1405, 195] on input "[STREET_ADDRESS][PERSON_NAME]" at bounding box center [1228, 193] width 355 height 33
click at [1390, 195] on icon "Clear" at bounding box center [1391, 194] width 11 height 11
drag, startPoint x: 1267, startPoint y: 202, endPoint x: 1150, endPoint y: 236, distance: 122.3
click at [1150, 236] on div "[GEOGRAPHIC_DATA], [GEOGRAPHIC_DATA], [GEOGRAPHIC_DATA]" at bounding box center [1228, 194] width 355 height 92
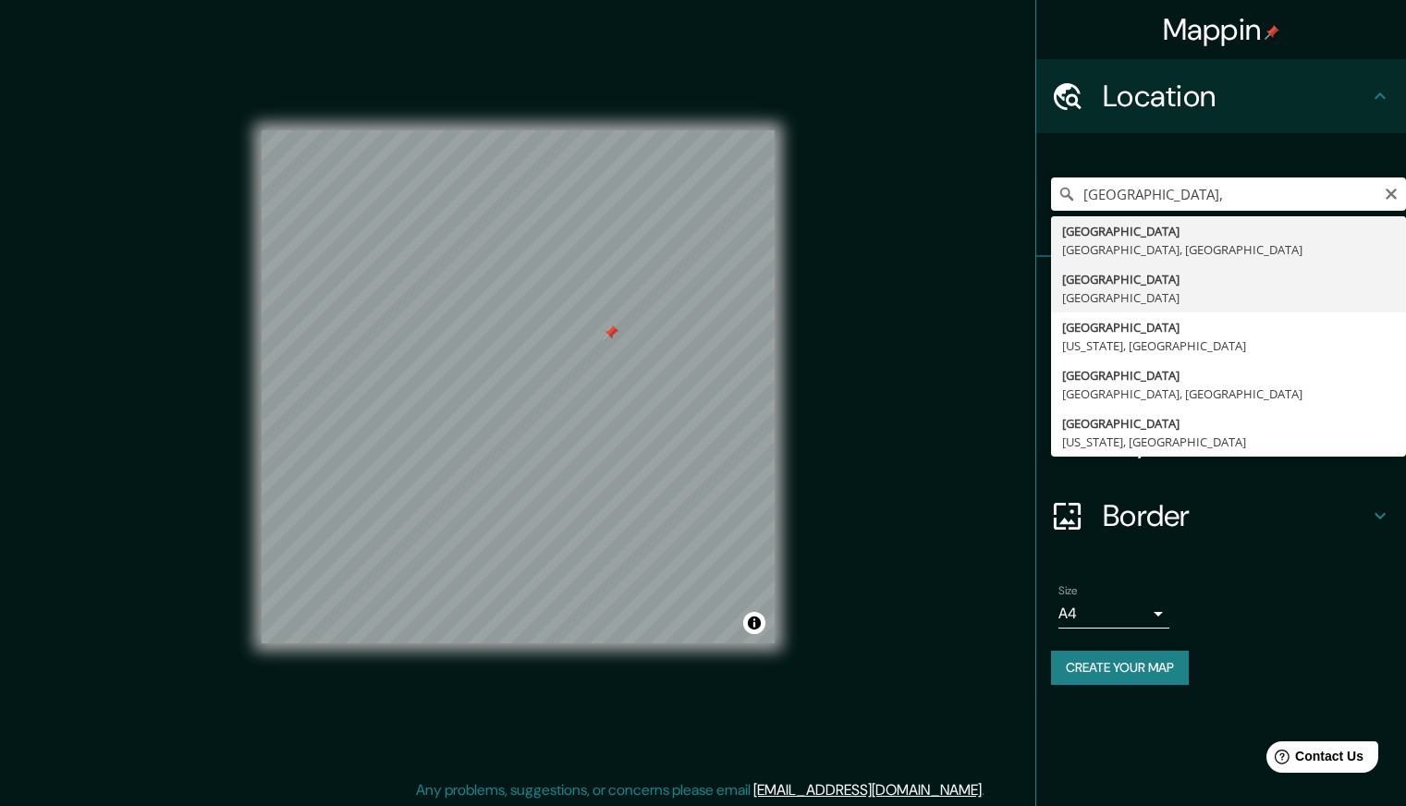
type input "[GEOGRAPHIC_DATA], [GEOGRAPHIC_DATA]"
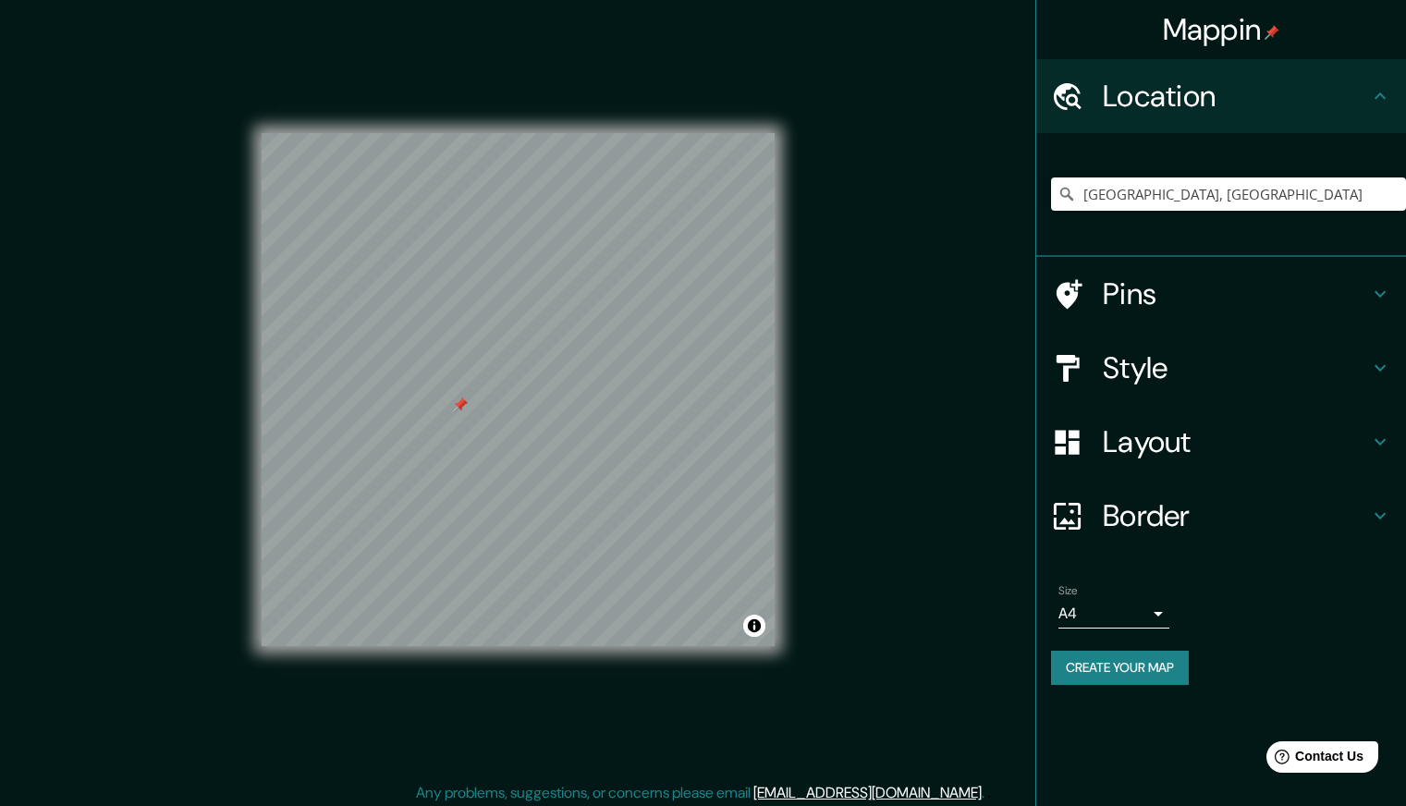
scroll to position [0, 0]
